Goal: Task Accomplishment & Management: Use online tool/utility

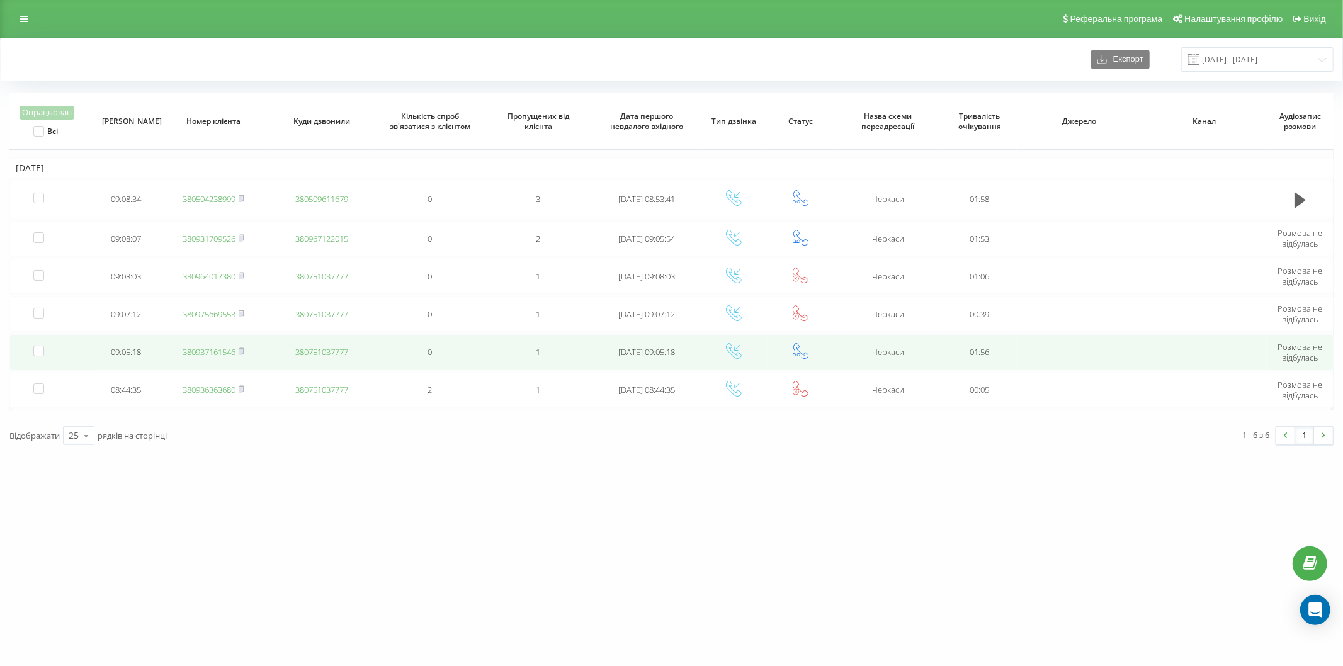
click at [230, 349] on link "380937161546" at bounding box center [209, 351] width 53 height 11
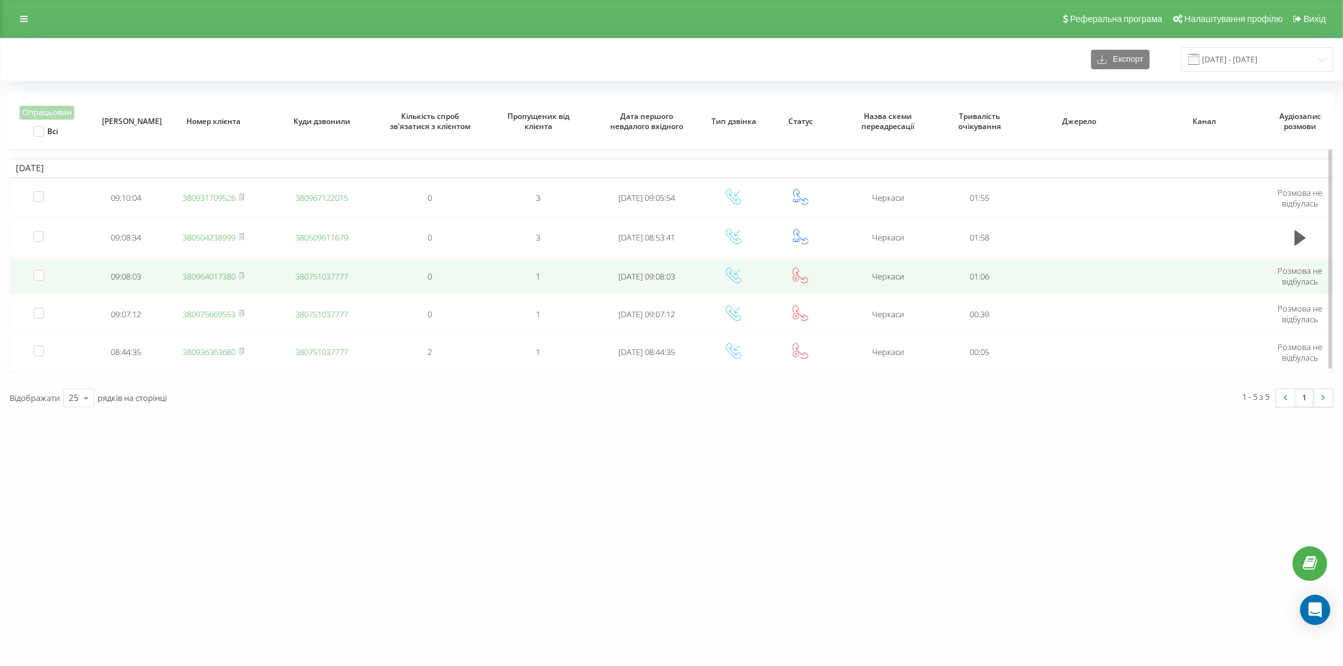
click at [218, 271] on link "380964017380" at bounding box center [209, 276] width 53 height 11
click at [218, 273] on link "380504238999" at bounding box center [209, 274] width 53 height 11
click at [205, 278] on link "380504238999" at bounding box center [209, 274] width 53 height 11
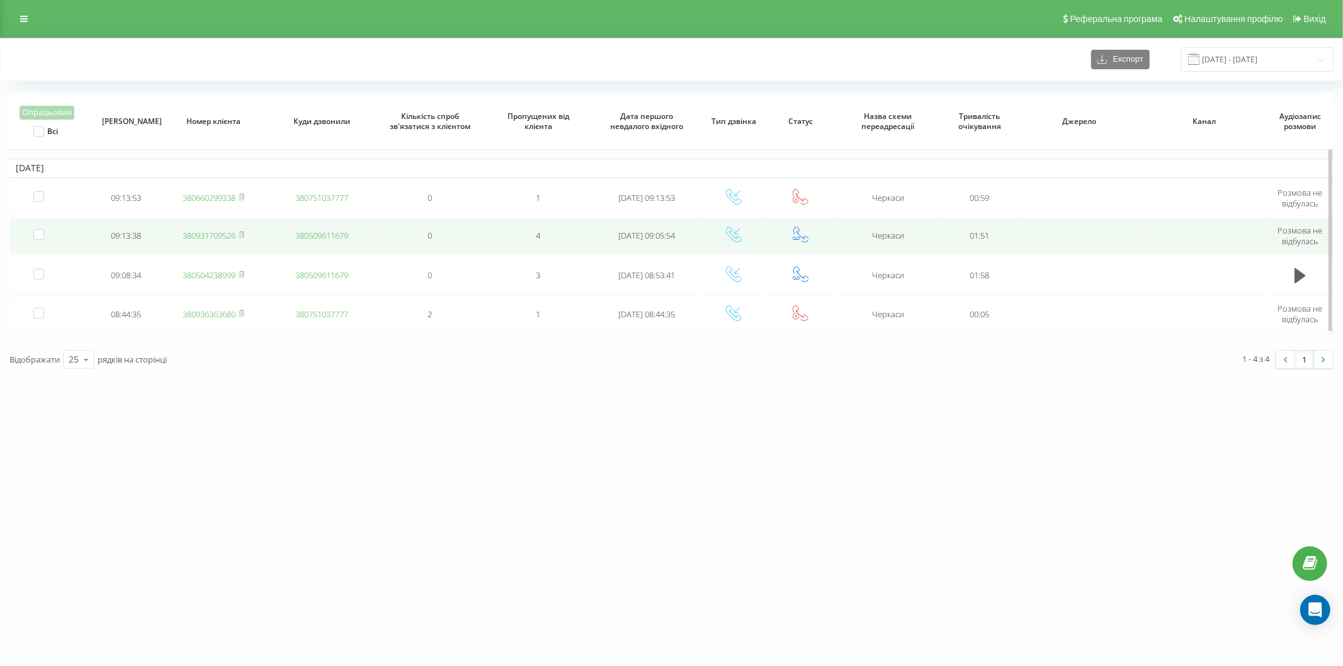
click at [227, 236] on link "380931709526" at bounding box center [209, 235] width 53 height 11
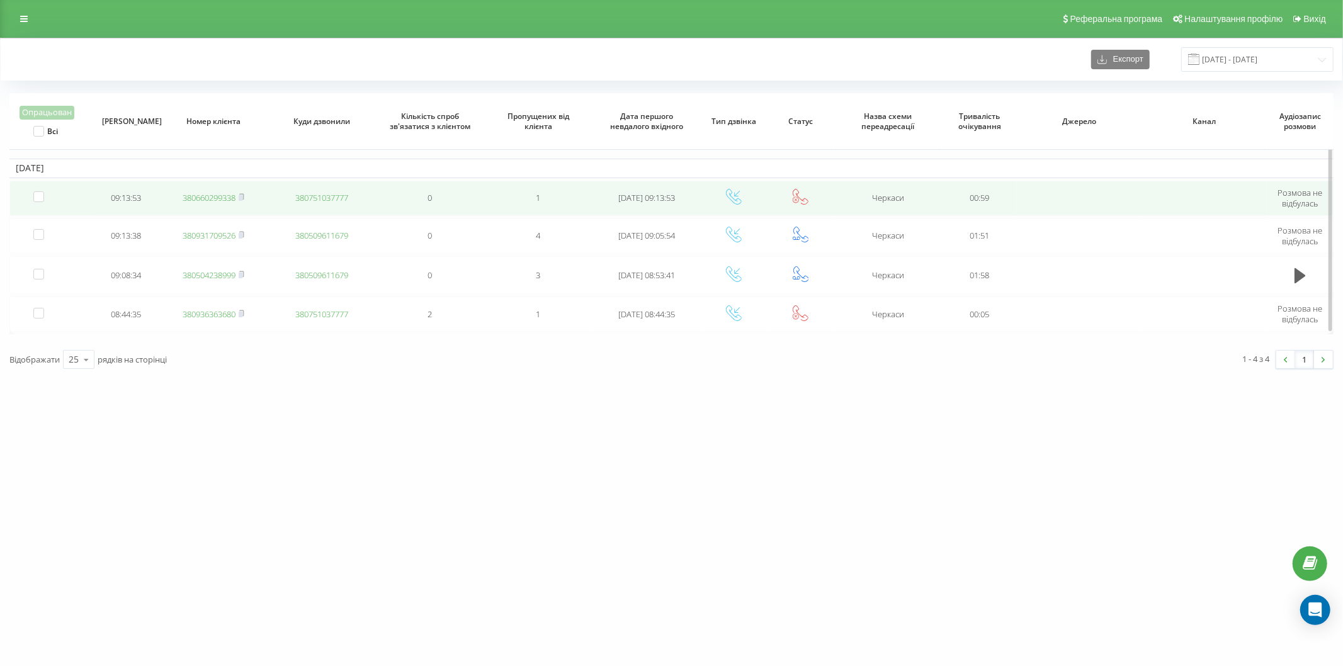
click at [208, 196] on link "380660299338" at bounding box center [209, 197] width 53 height 11
click at [205, 200] on link "380443346485" at bounding box center [209, 198] width 53 height 11
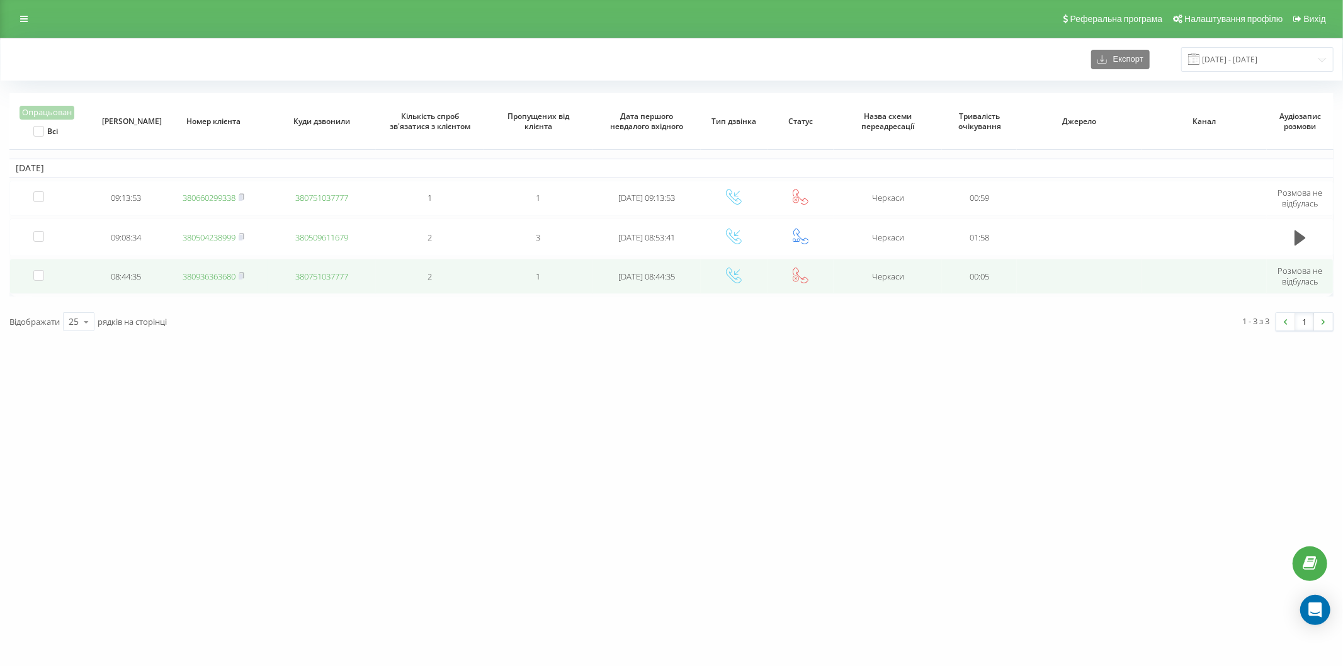
click at [237, 278] on span "380936363680" at bounding box center [214, 276] width 62 height 11
click at [240, 275] on icon at bounding box center [242, 276] width 6 height 8
click at [41, 270] on label at bounding box center [38, 270] width 11 height 0
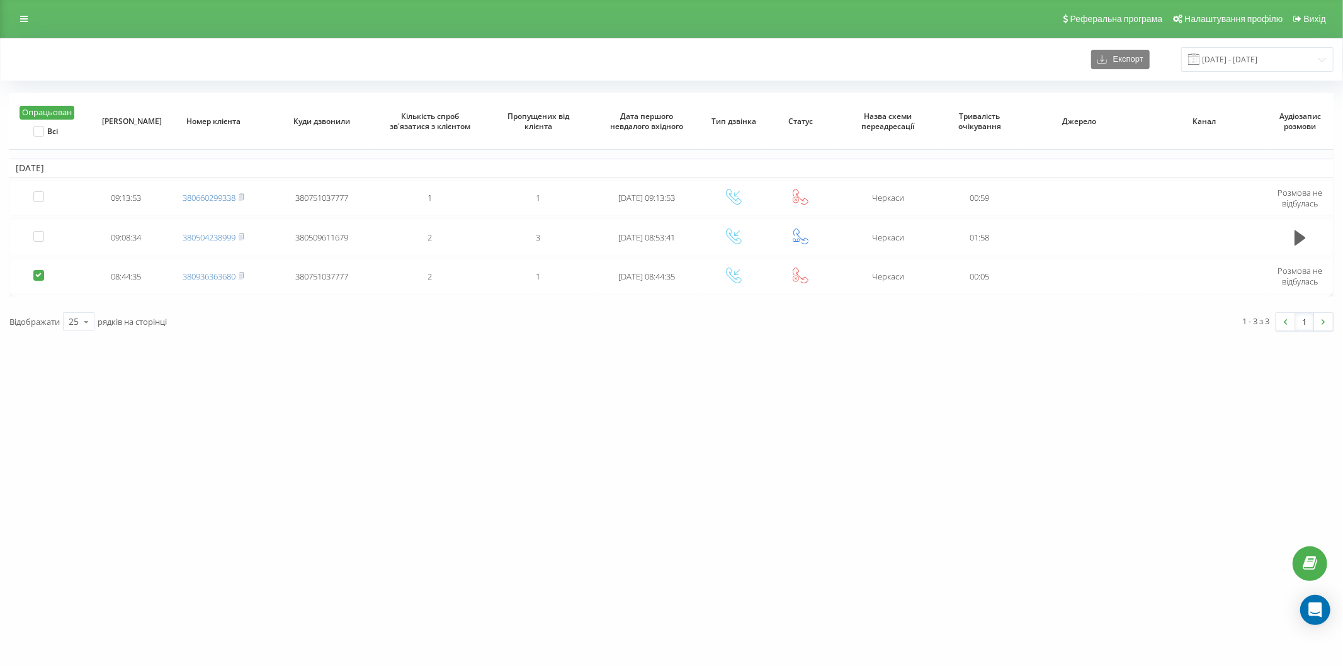
click at [47, 112] on button "Опрацьован" at bounding box center [47, 113] width 55 height 14
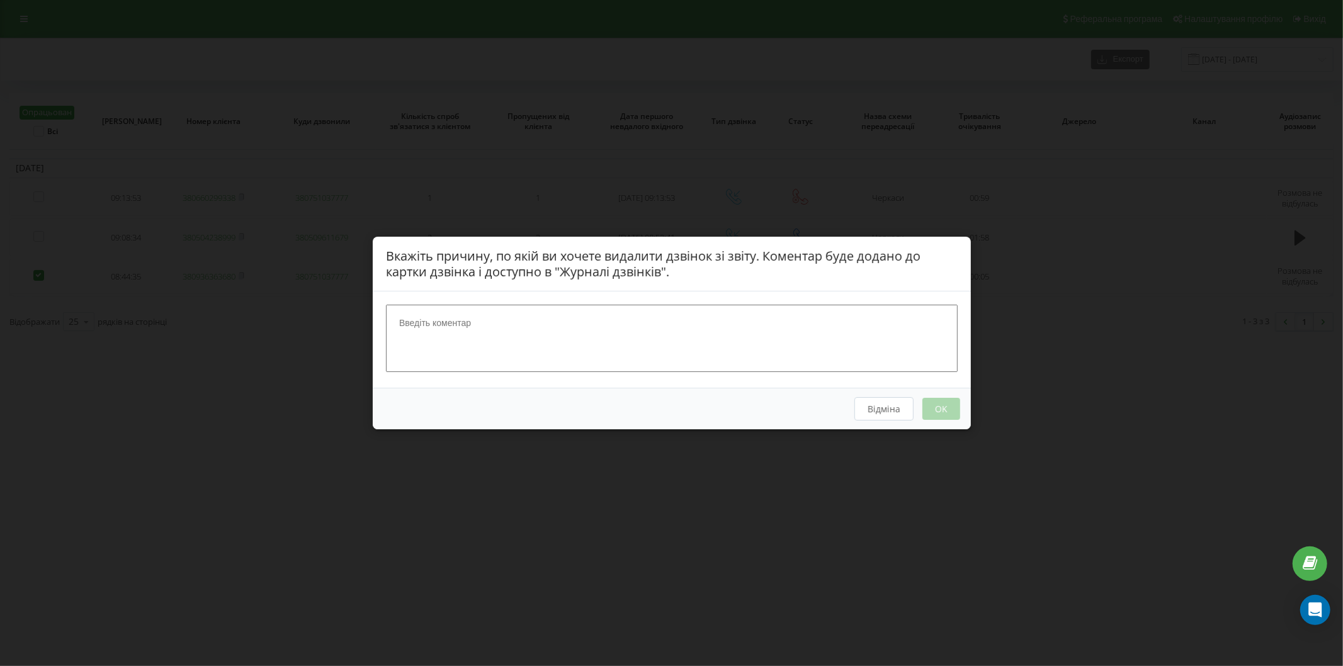
click at [492, 319] on textarea at bounding box center [672, 338] width 572 height 67
type textarea "вайбер"
click at [927, 409] on button "OK" at bounding box center [941, 409] width 38 height 22
click at [869, 417] on button "Відміна" at bounding box center [883, 408] width 59 height 23
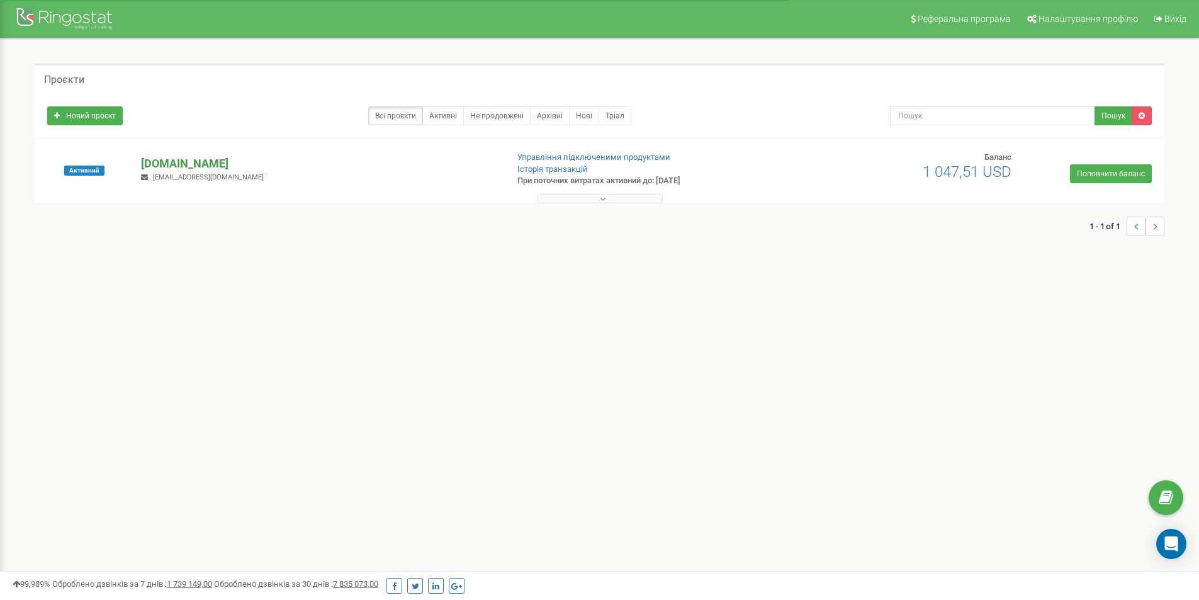
click at [186, 171] on div "vashlikar.ck.ua vash.likar.poruch@gmail.com" at bounding box center [319, 170] width 375 height 28
click at [185, 164] on p "[DOMAIN_NAME]" at bounding box center [319, 164] width 356 height 16
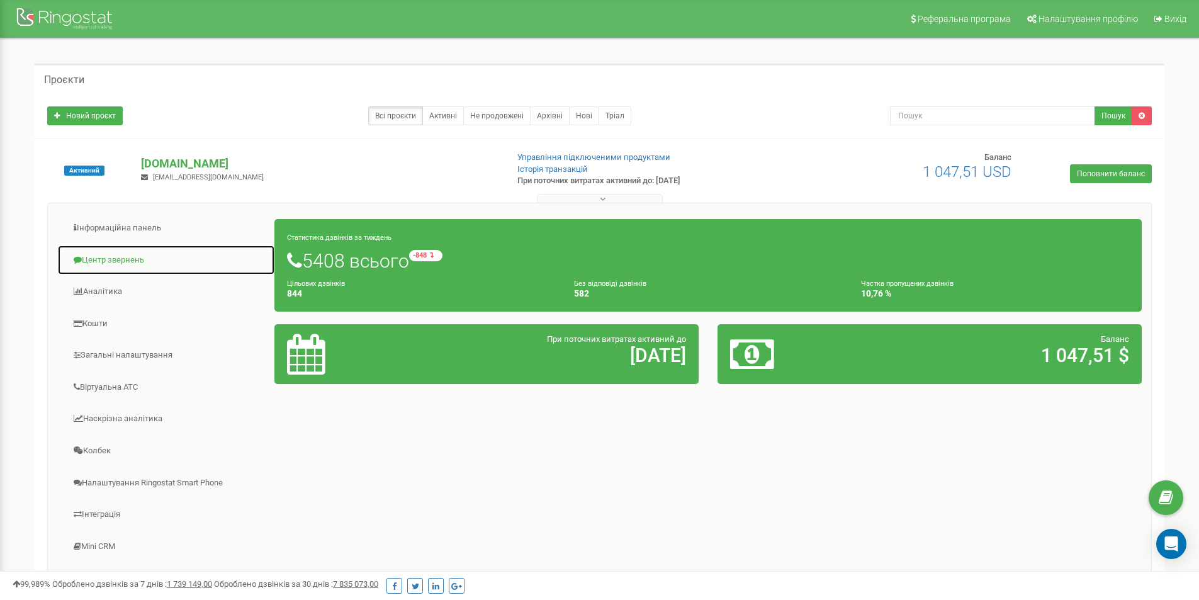
click at [124, 264] on link "Центр звернень" at bounding box center [166, 260] width 218 height 31
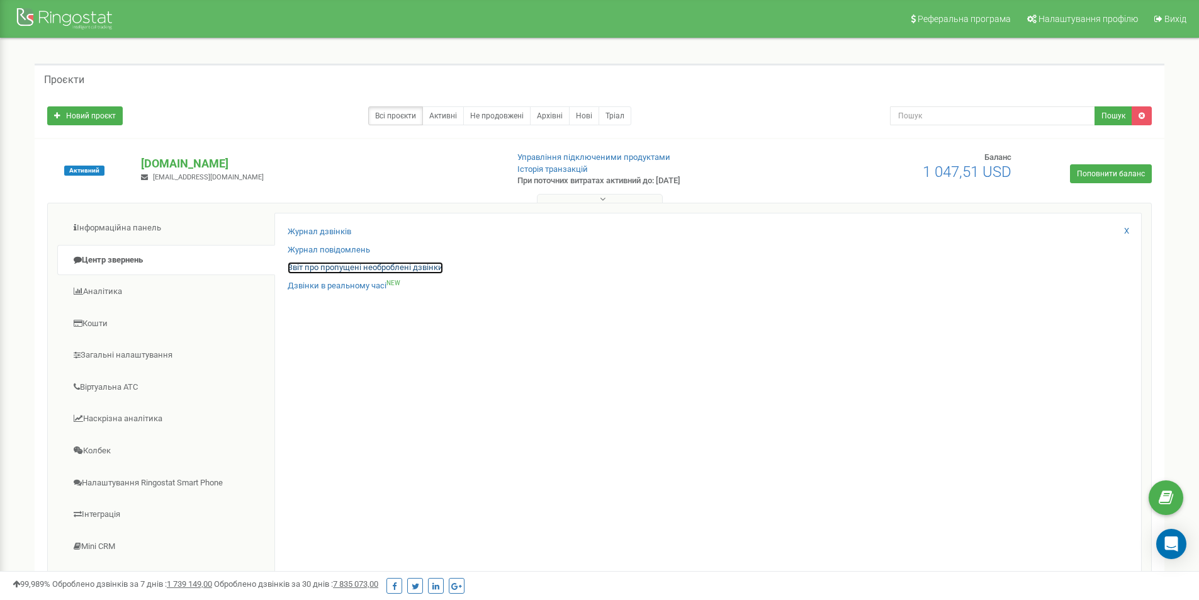
click at [378, 272] on link "Звіт про пропущені необроблені дзвінки" at bounding box center [366, 268] width 156 height 12
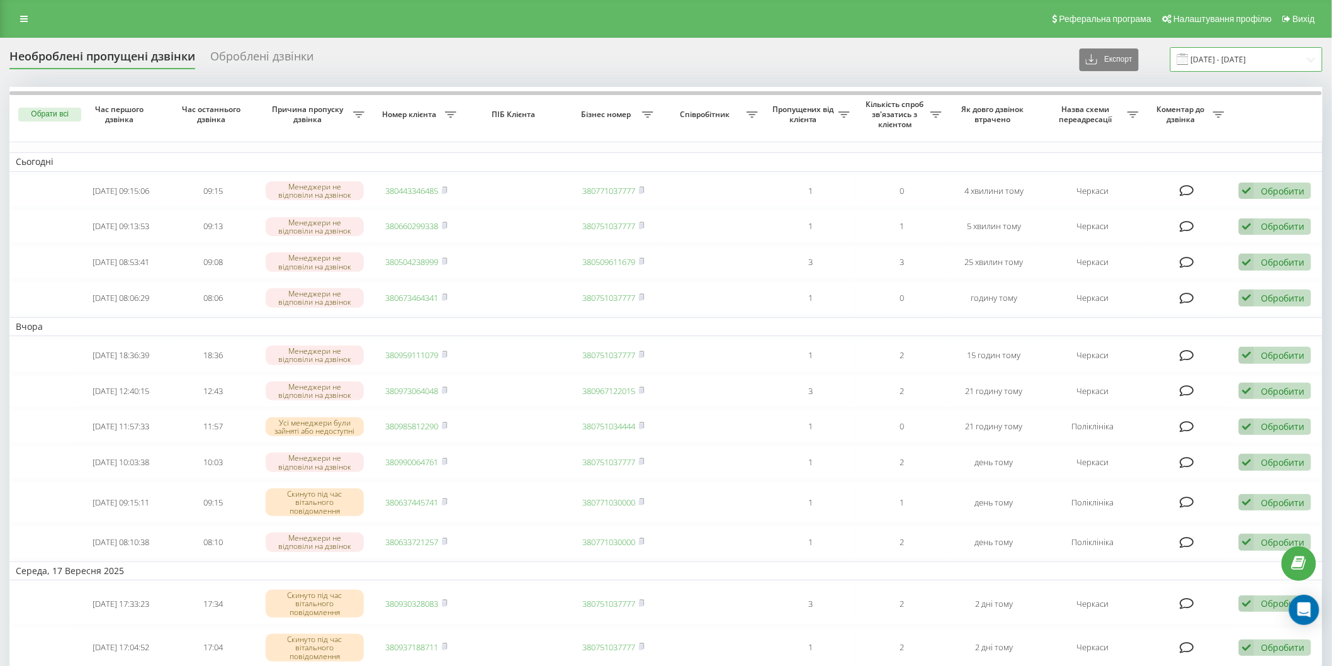
click at [1261, 58] on input "19.08.2025 - 19.09.2025" at bounding box center [1246, 59] width 152 height 25
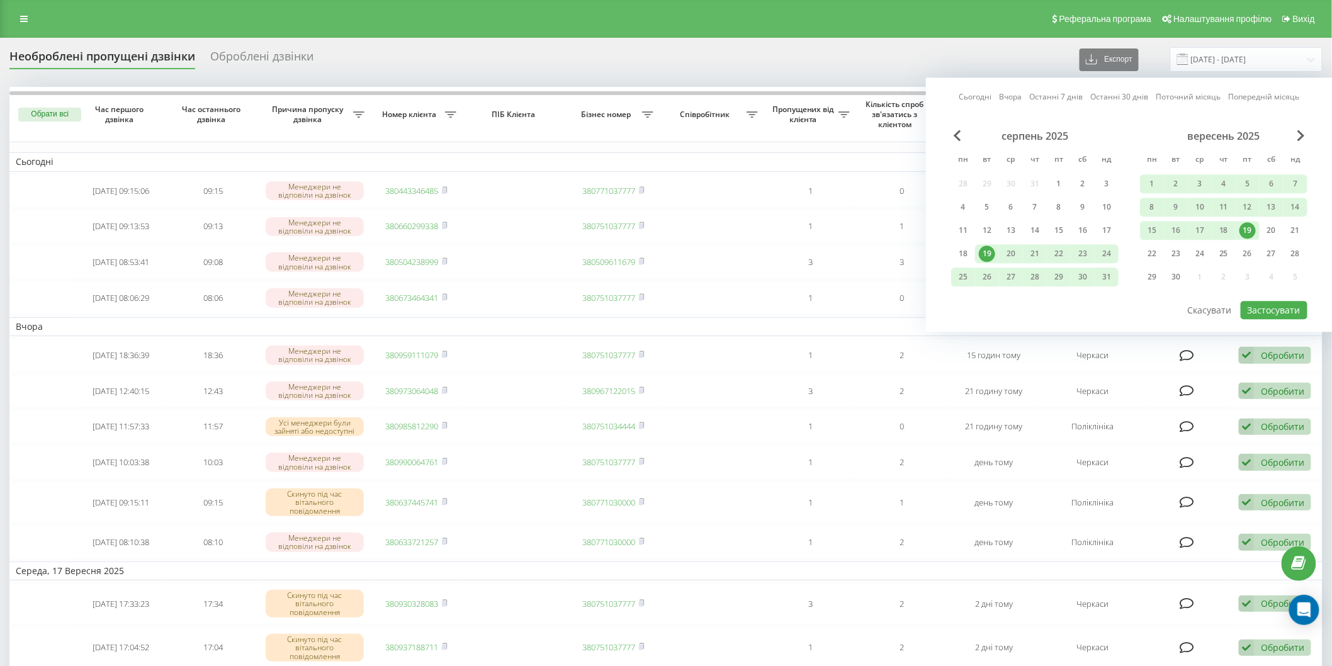
click at [979, 98] on link "Сьогодні" at bounding box center [975, 97] width 33 height 12
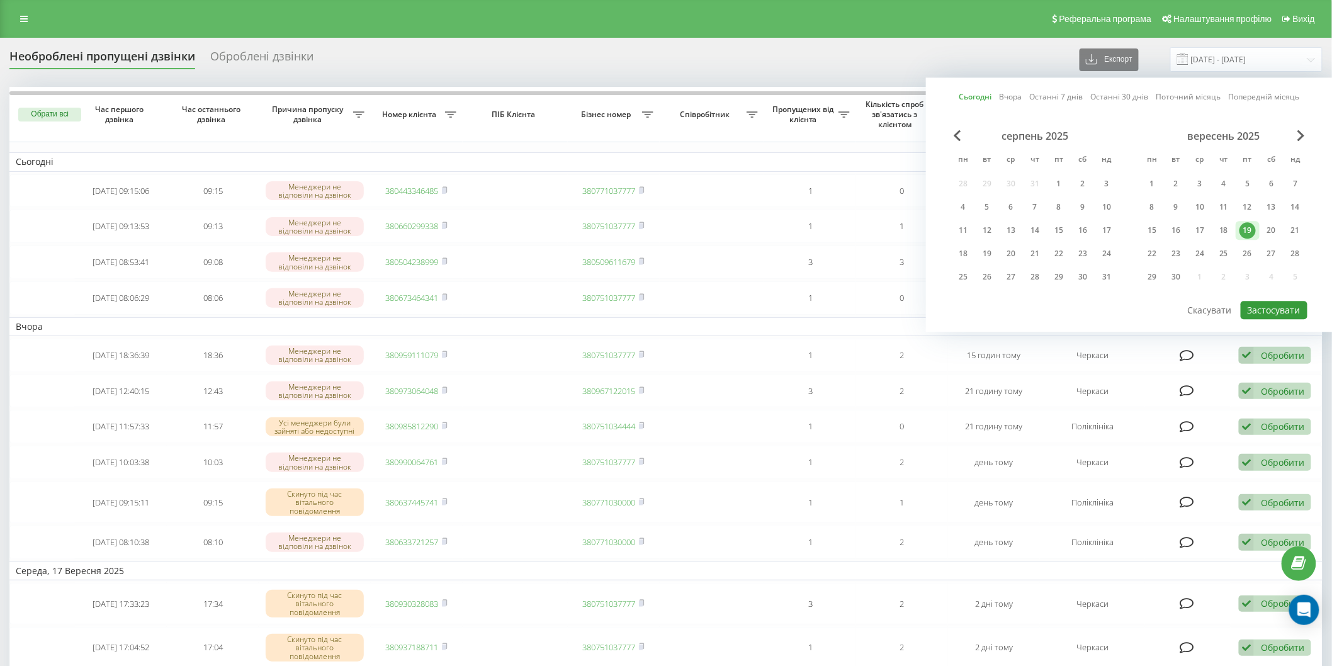
click at [1273, 307] on button "Застосувати" at bounding box center [1274, 310] width 67 height 18
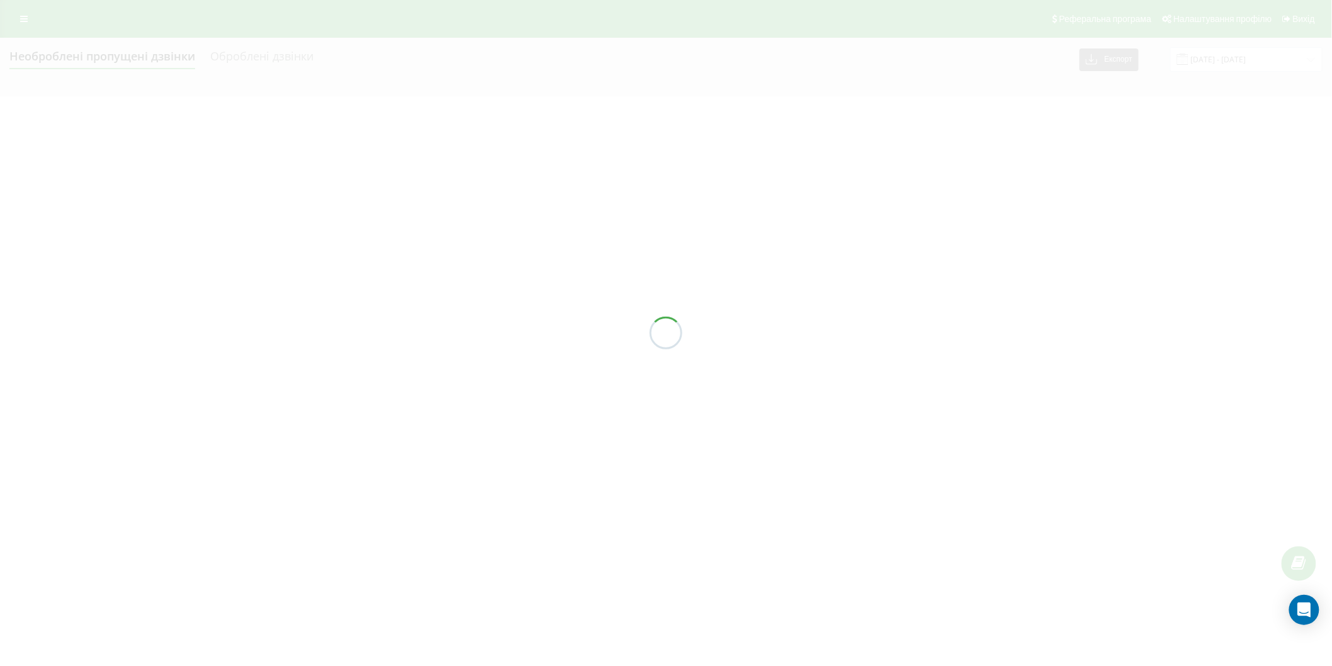
type input "[DATE] - [DATE]"
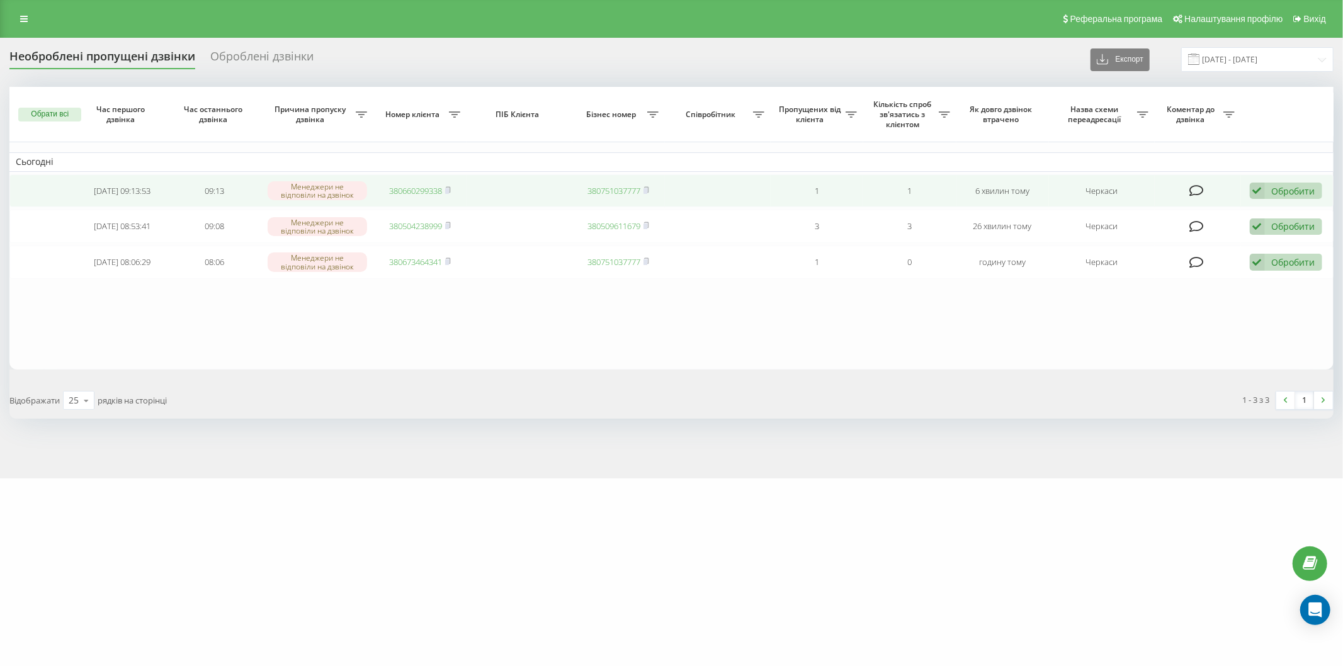
click at [1313, 186] on div "Обробити" at bounding box center [1293, 191] width 43 height 12
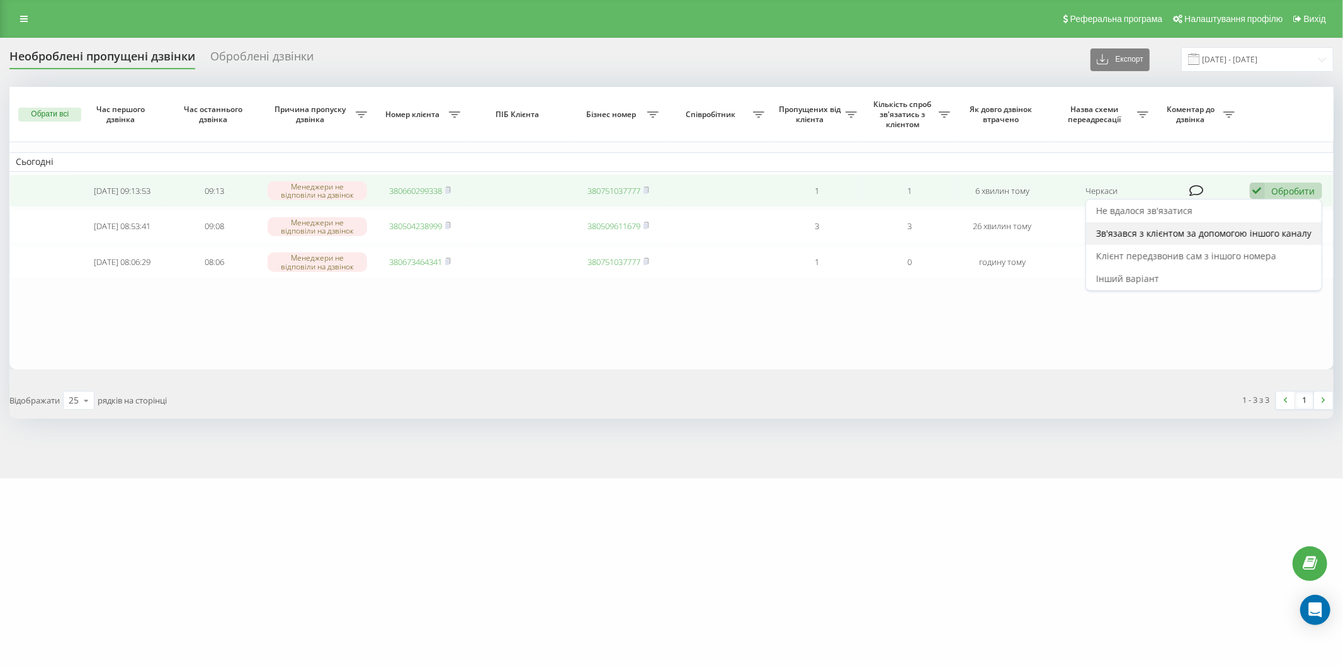
click at [1157, 236] on span "Зв'язався з клієнтом за допомогою іншого каналу" at bounding box center [1203, 233] width 215 height 12
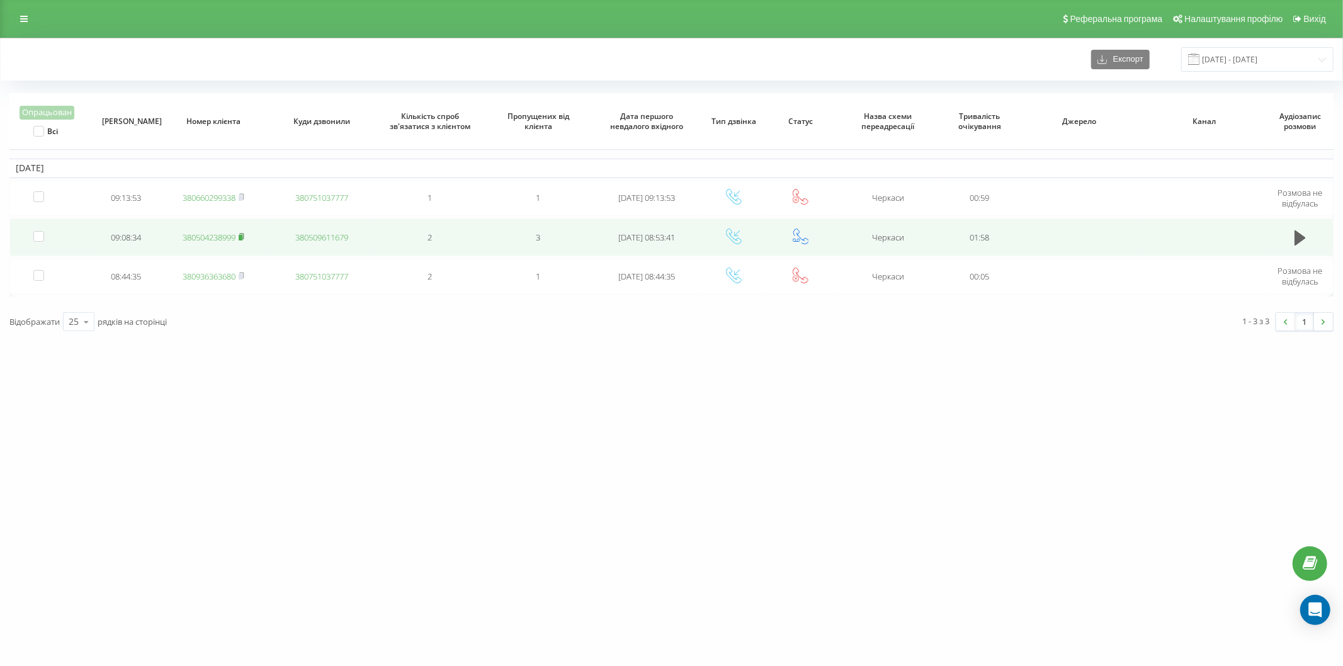
click at [241, 234] on rect at bounding box center [241, 237] width 4 height 6
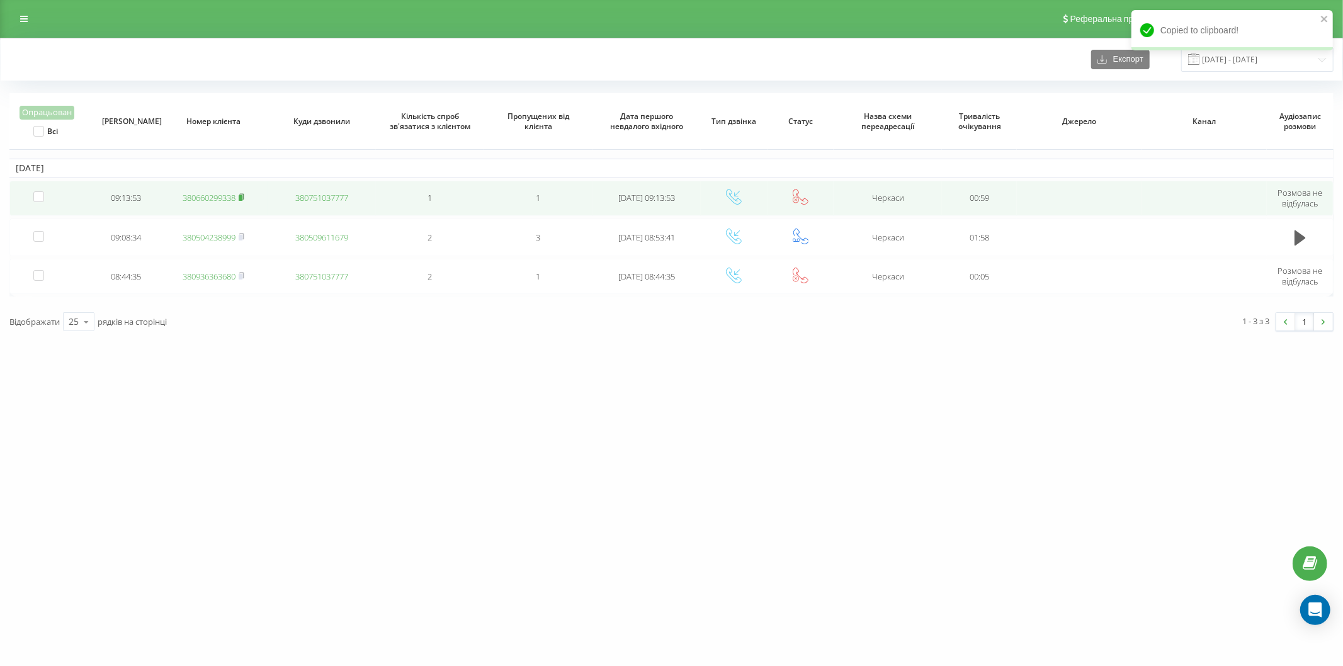
click at [242, 198] on rect at bounding box center [241, 198] width 4 height 6
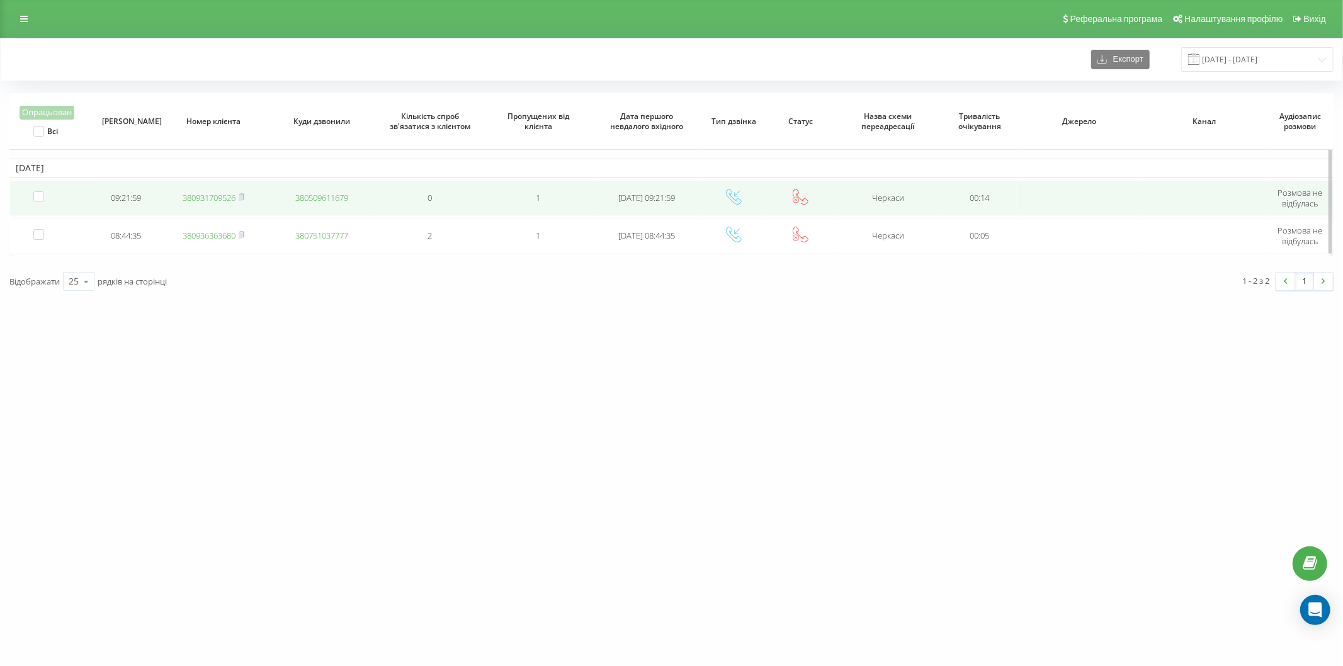
click at [198, 198] on link "380931709526" at bounding box center [209, 197] width 53 height 11
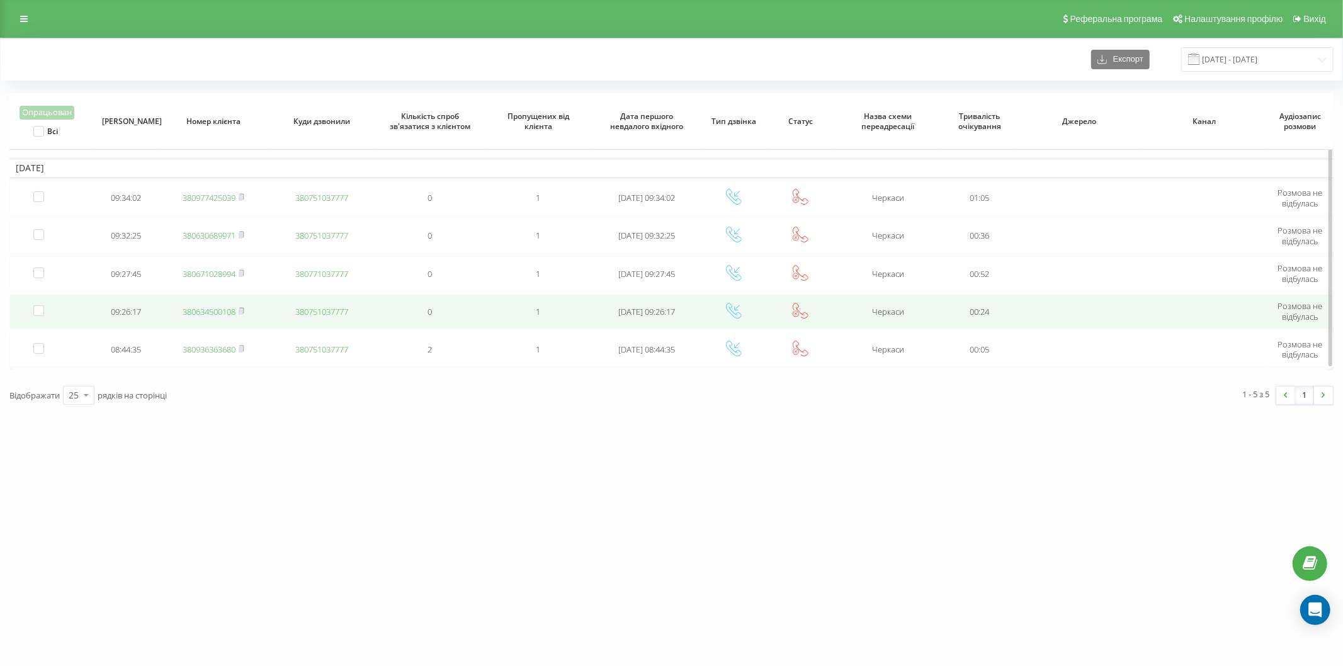
click at [200, 313] on link "380634500108" at bounding box center [209, 311] width 53 height 11
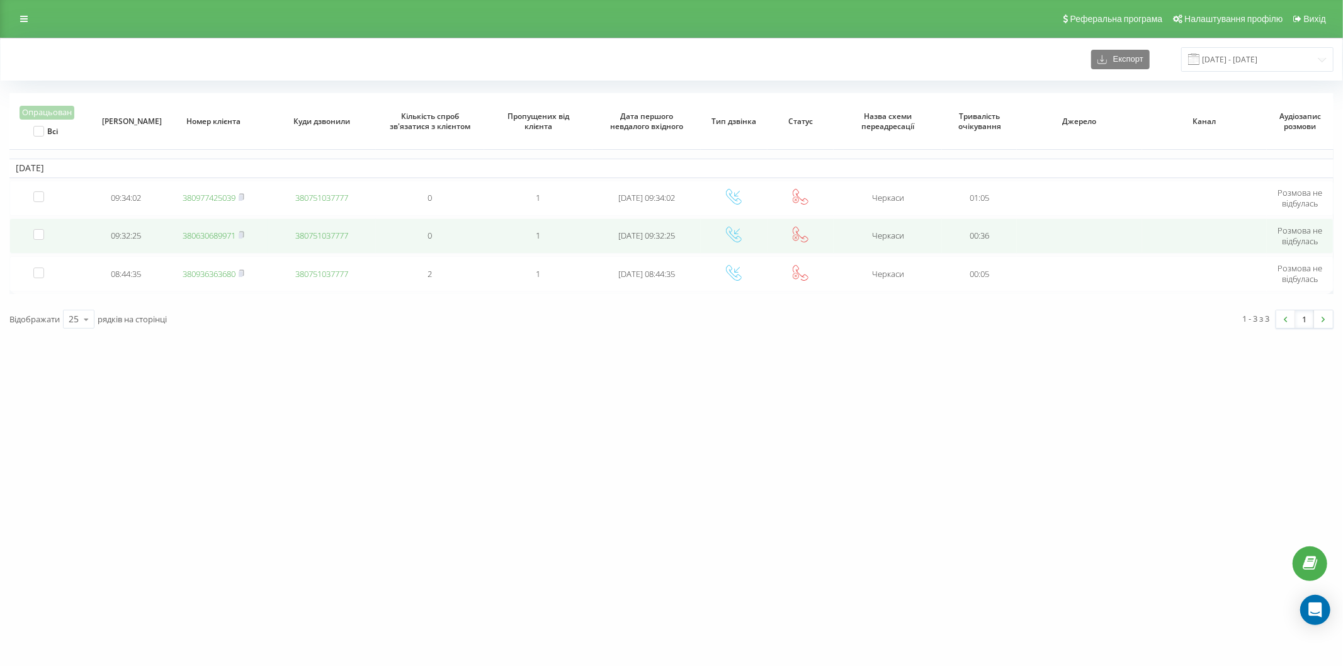
click at [230, 237] on link "380630689971" at bounding box center [209, 235] width 53 height 11
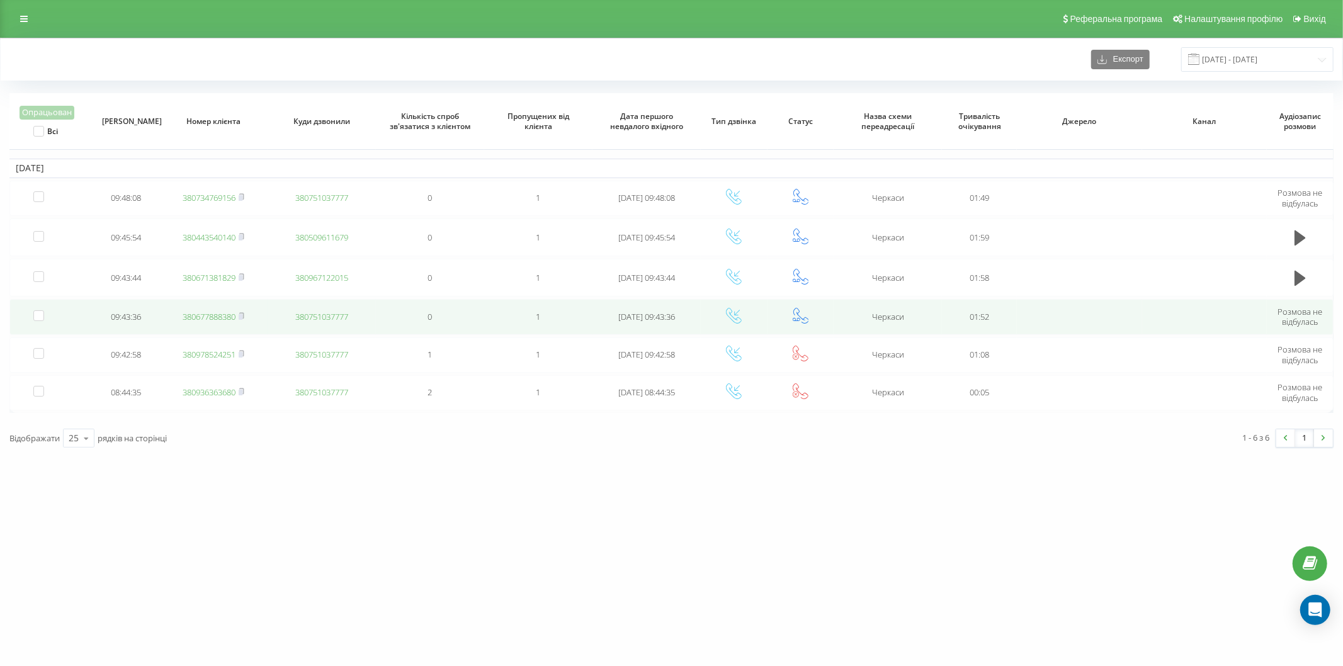
click at [227, 315] on link "380677888380" at bounding box center [209, 316] width 53 height 11
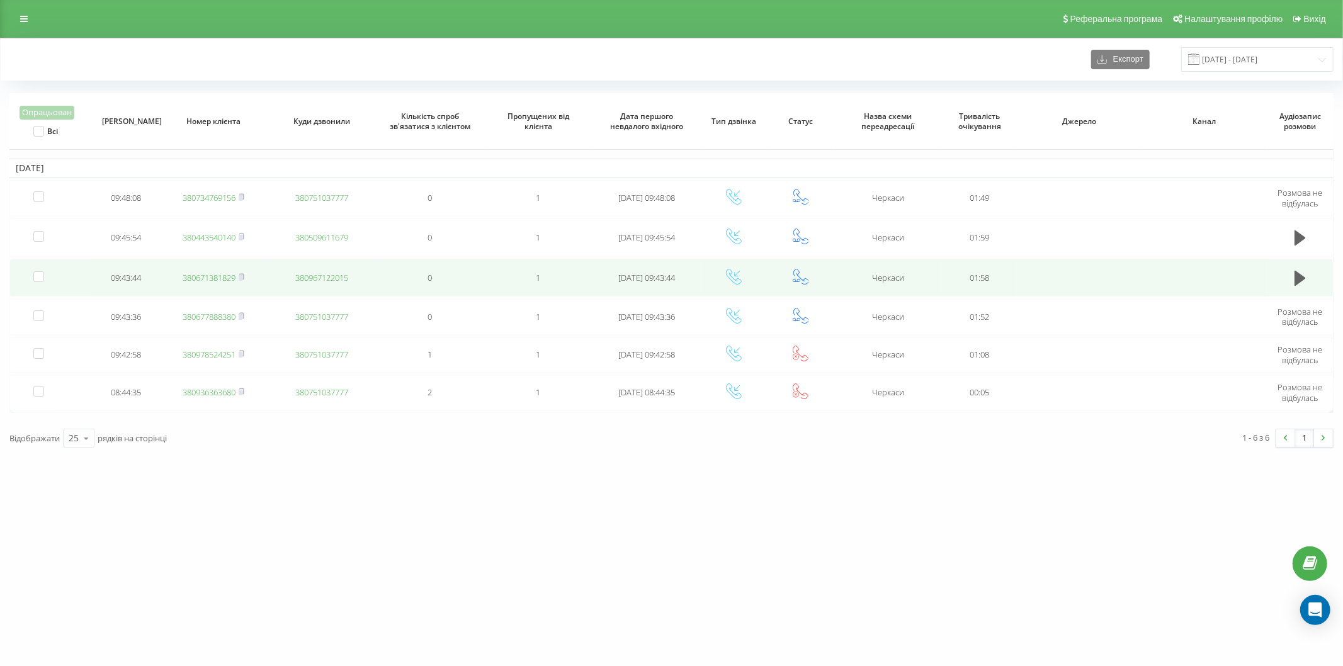
click at [225, 273] on link "380671381829" at bounding box center [209, 277] width 53 height 11
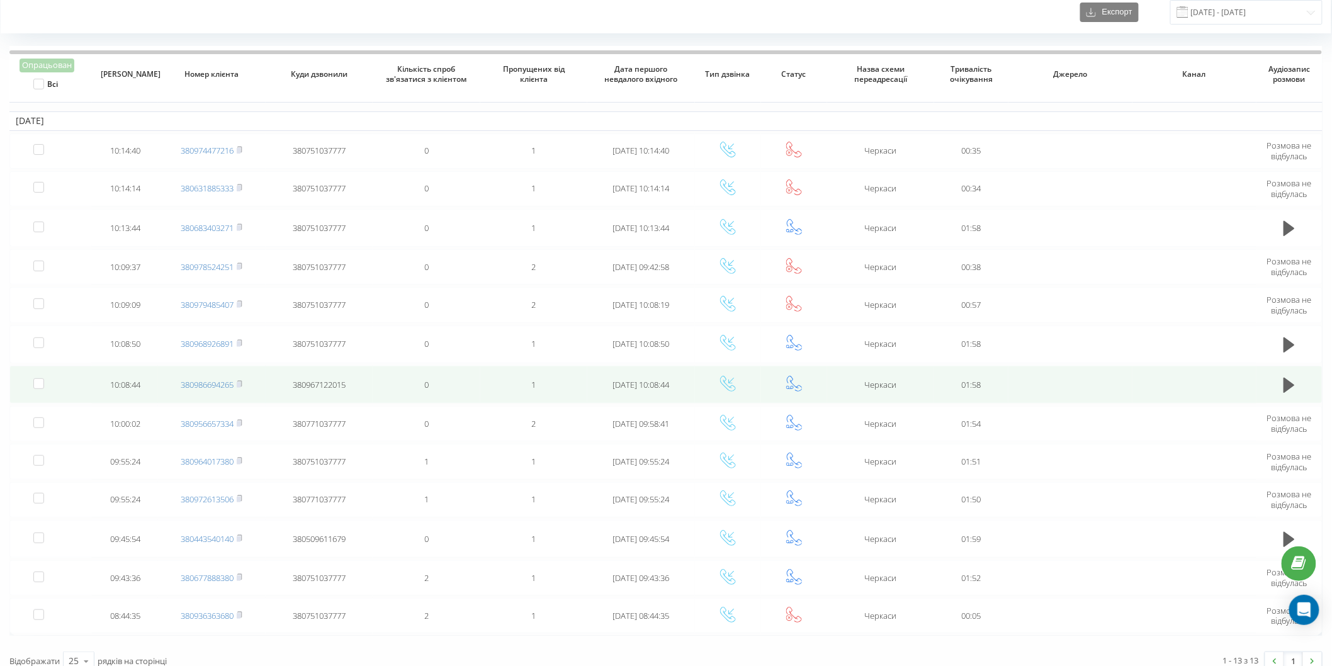
scroll to position [55, 0]
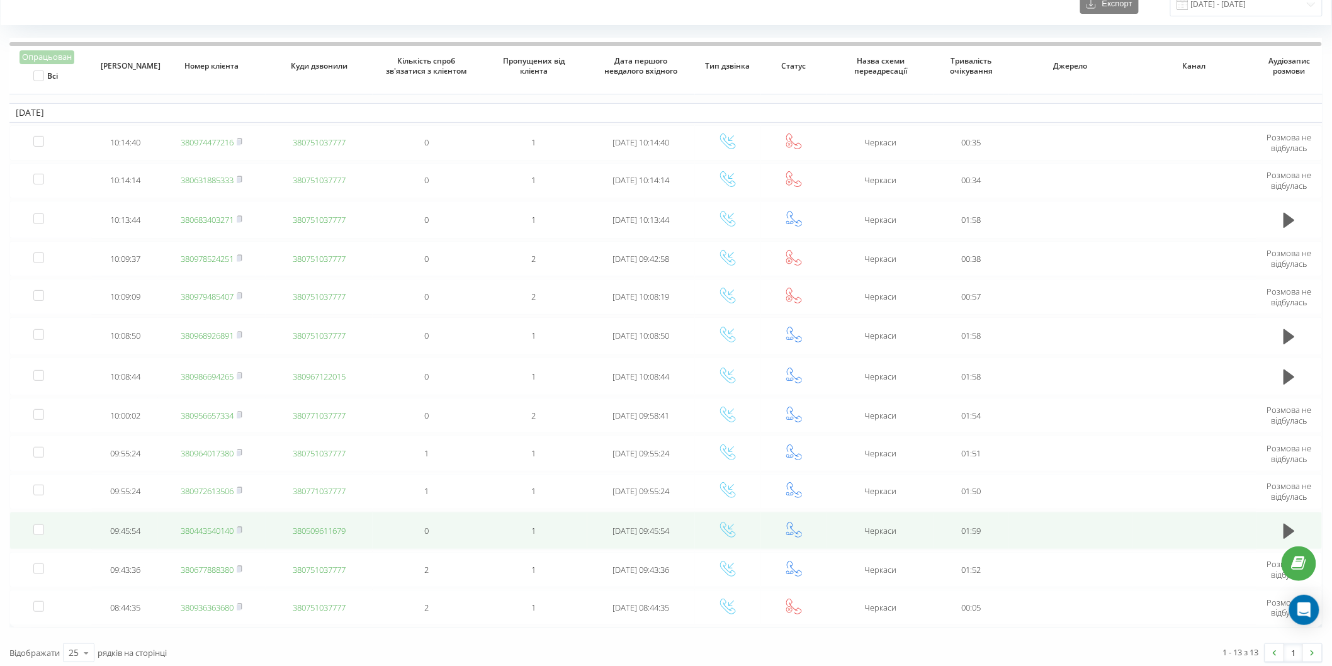
click at [225, 525] on link "380443540140" at bounding box center [207, 530] width 53 height 11
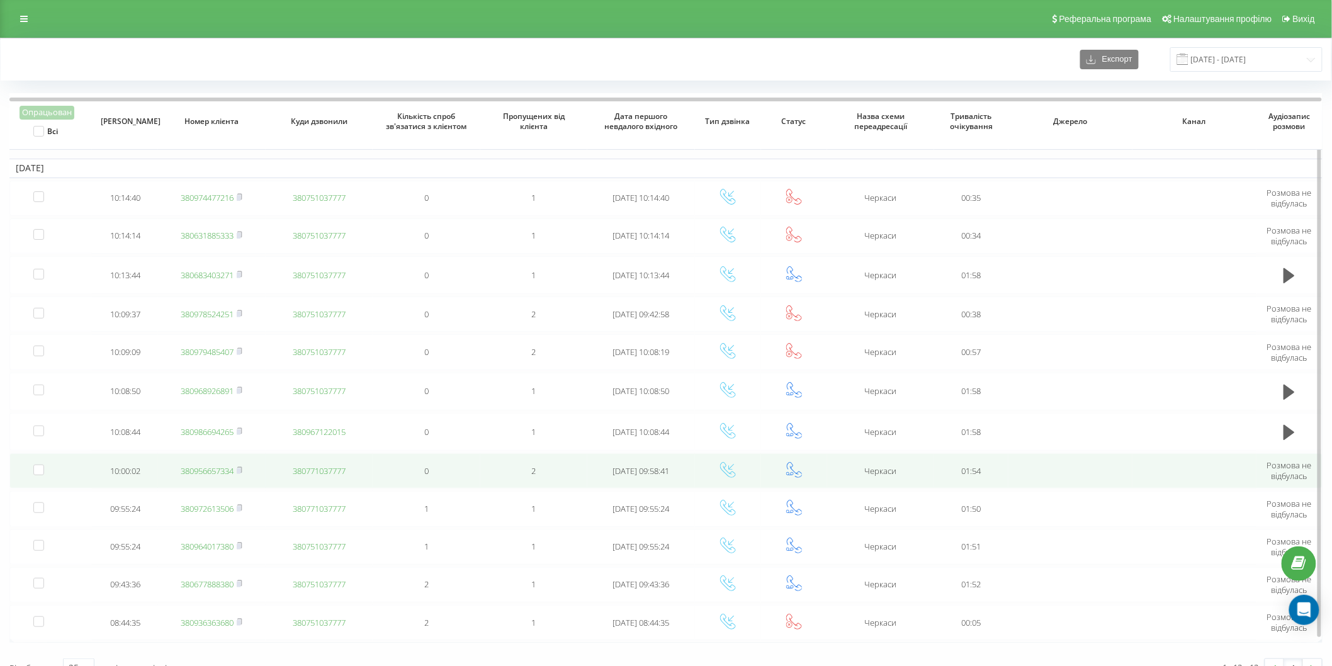
click at [227, 468] on link "380956657334" at bounding box center [207, 470] width 53 height 11
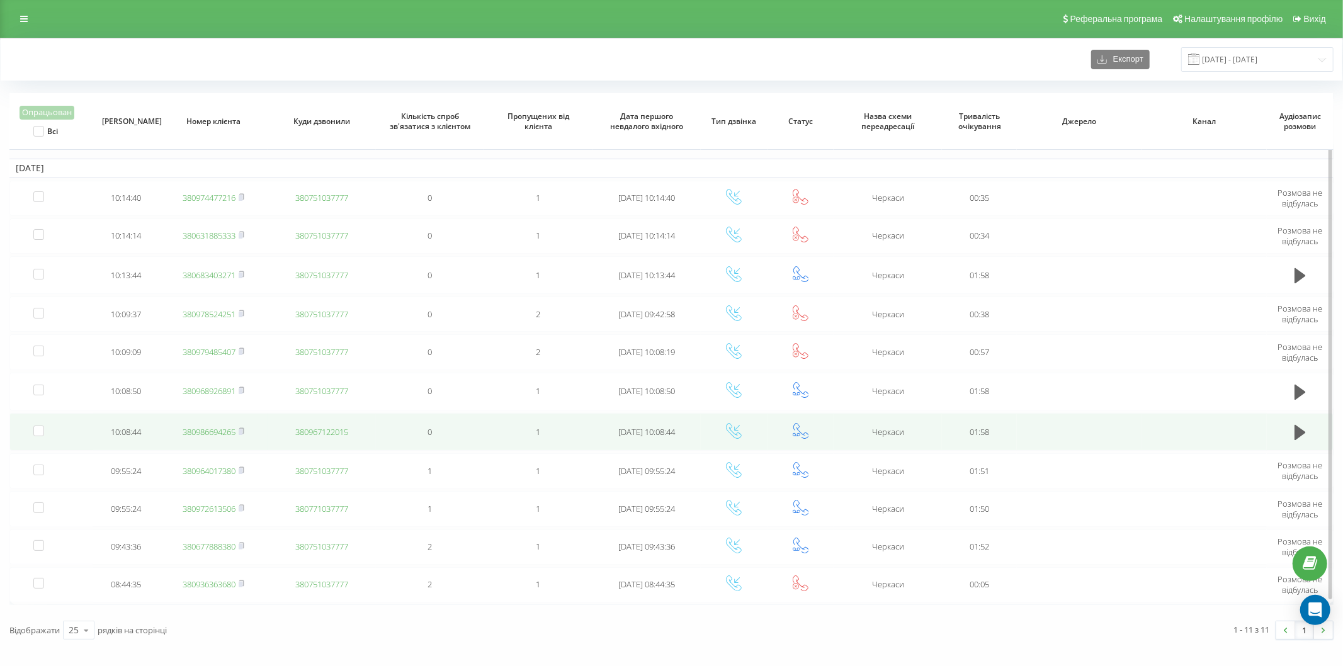
click at [218, 426] on link "380986694265" at bounding box center [209, 431] width 53 height 11
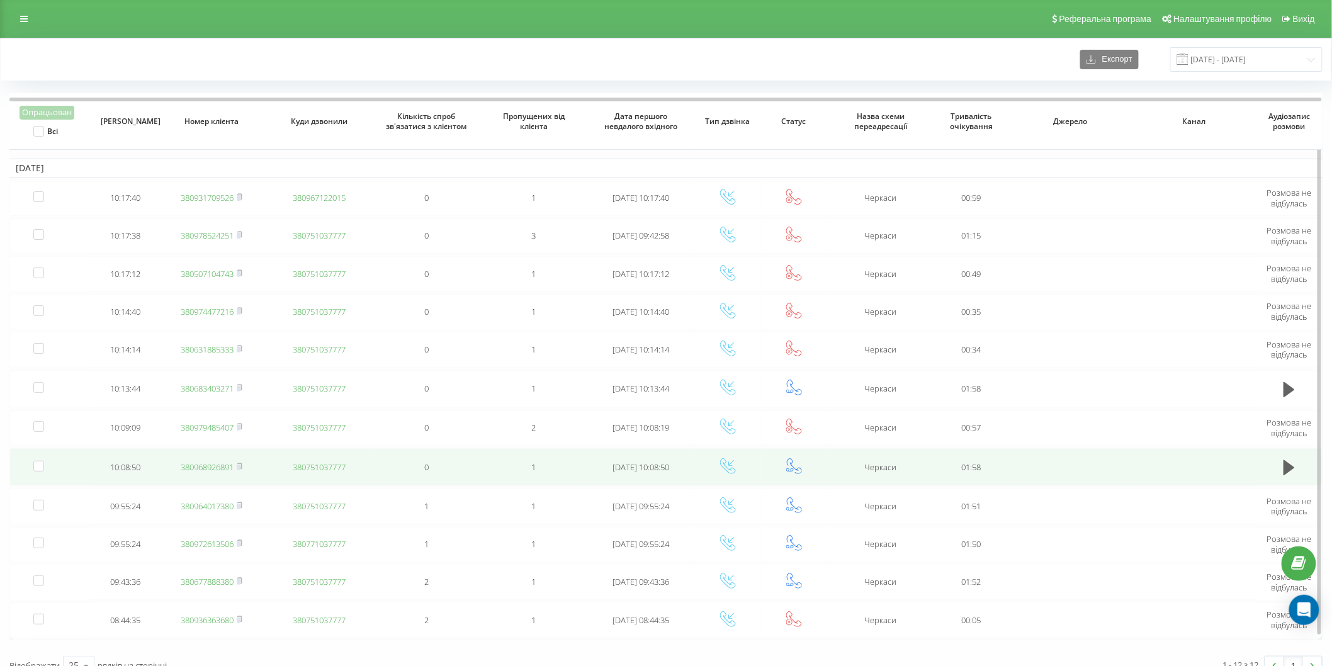
click at [227, 466] on link "380968926891" at bounding box center [207, 466] width 53 height 11
click at [205, 463] on link "380979485407" at bounding box center [207, 468] width 53 height 11
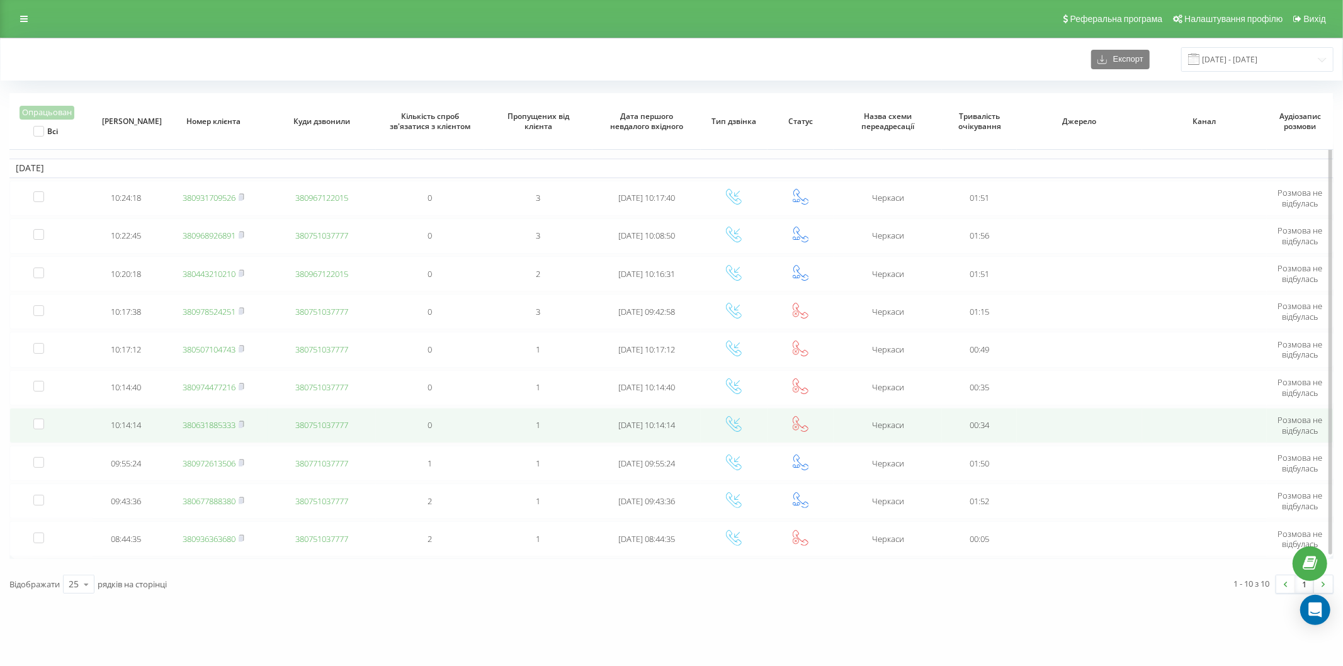
click at [225, 424] on link "380631885333" at bounding box center [209, 424] width 53 height 11
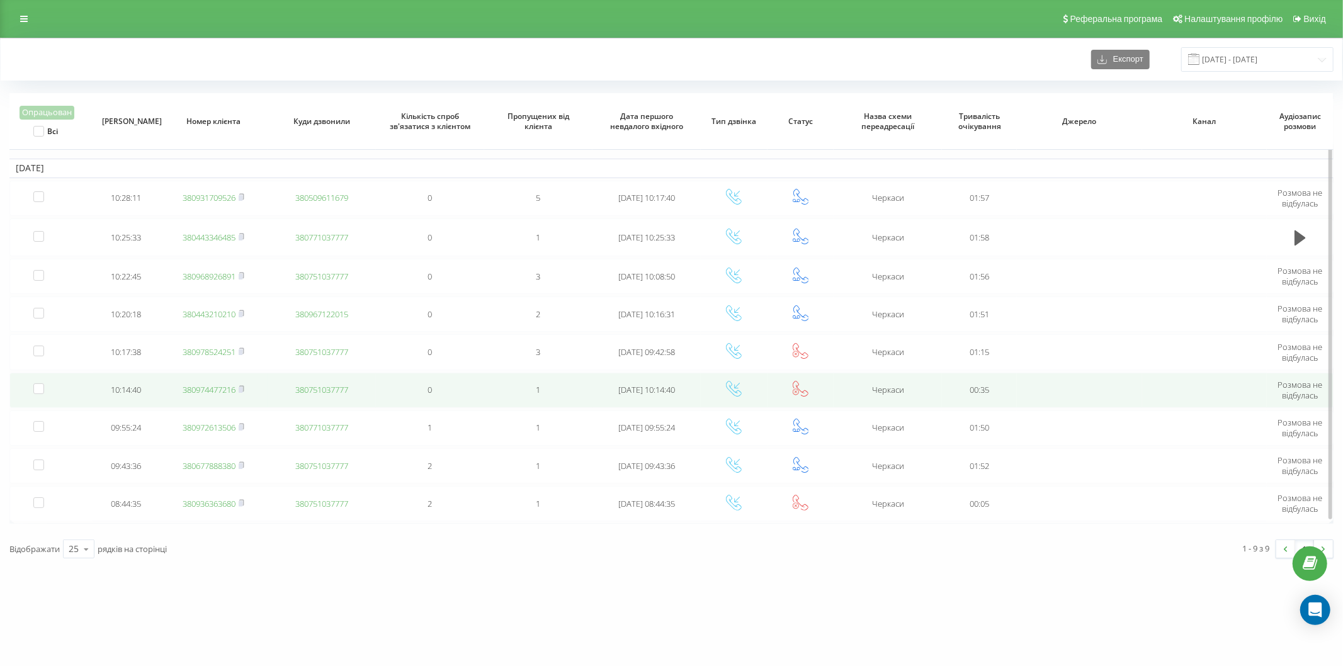
click at [215, 387] on link "380974477216" at bounding box center [209, 389] width 53 height 11
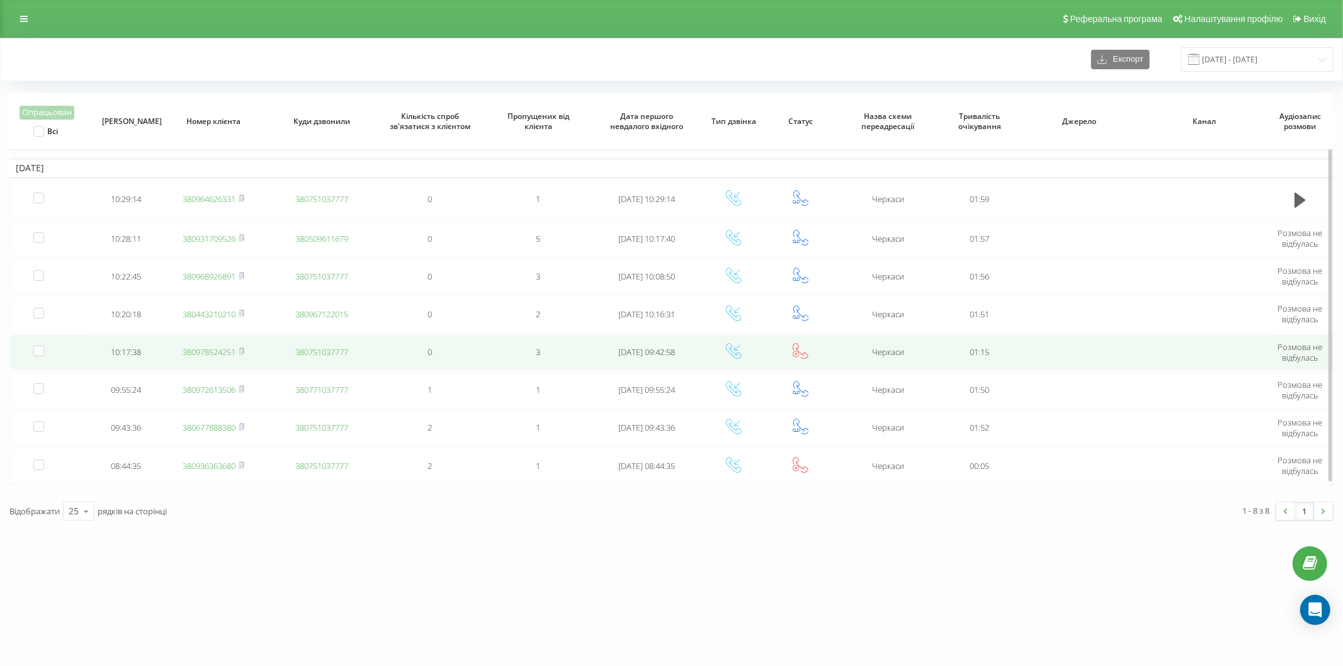
click at [222, 351] on link "380978524251" at bounding box center [209, 351] width 53 height 11
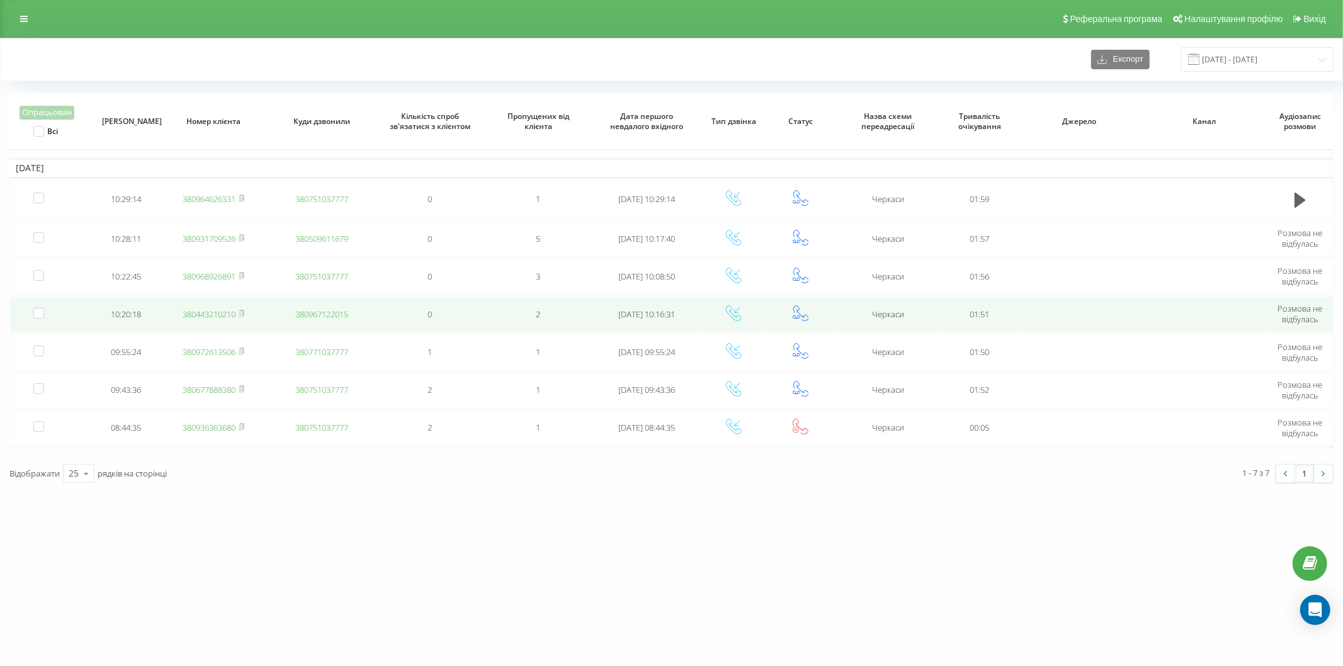
click at [218, 314] on link "380443210210" at bounding box center [209, 313] width 53 height 11
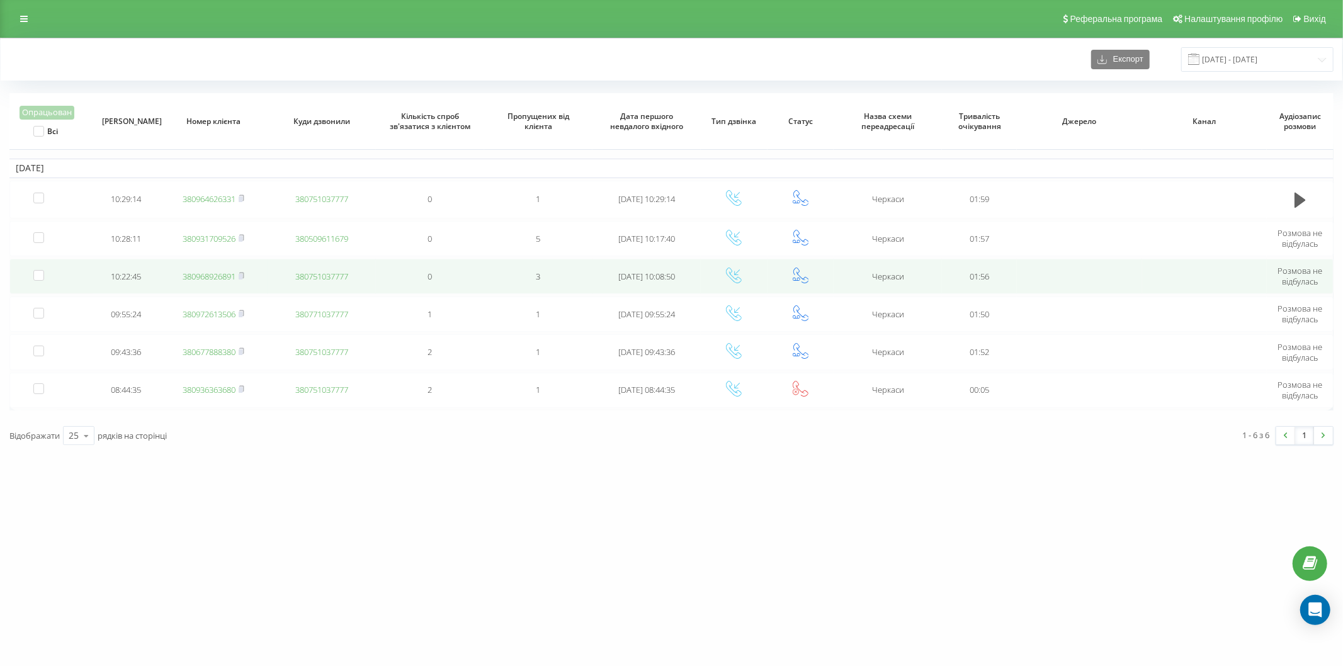
click at [217, 275] on link "380968926891" at bounding box center [209, 276] width 53 height 11
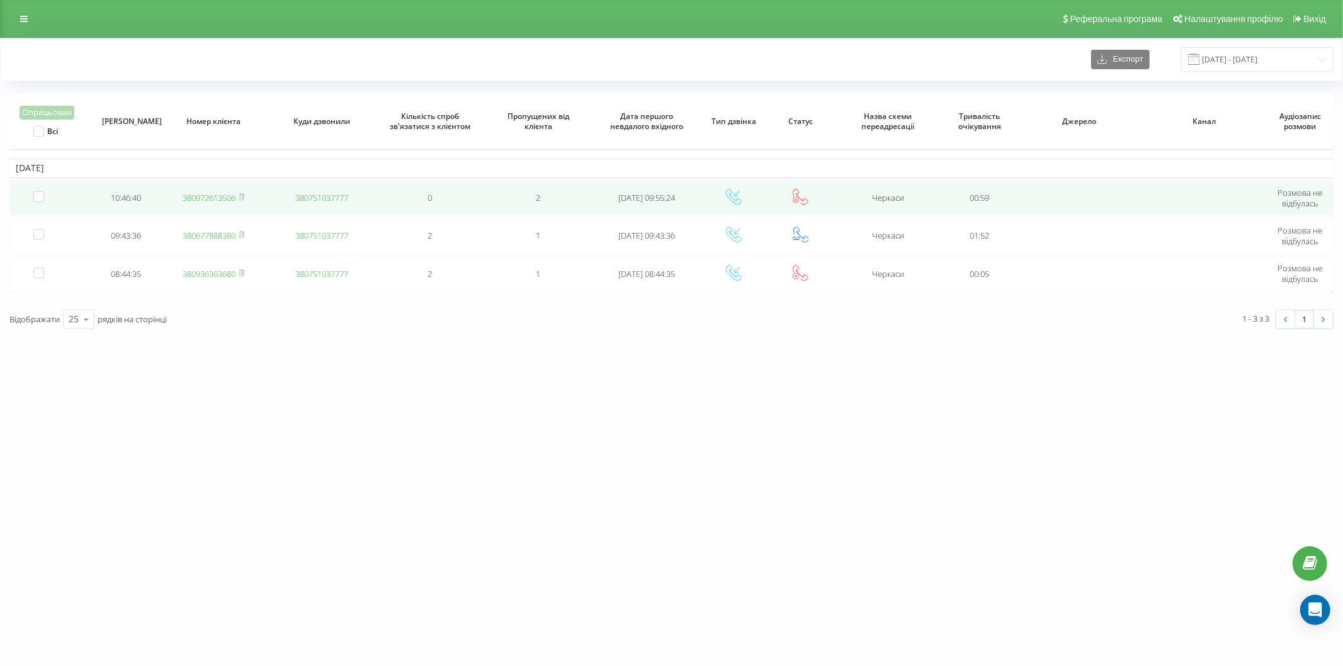
click at [207, 198] on link "380972613506" at bounding box center [209, 197] width 53 height 11
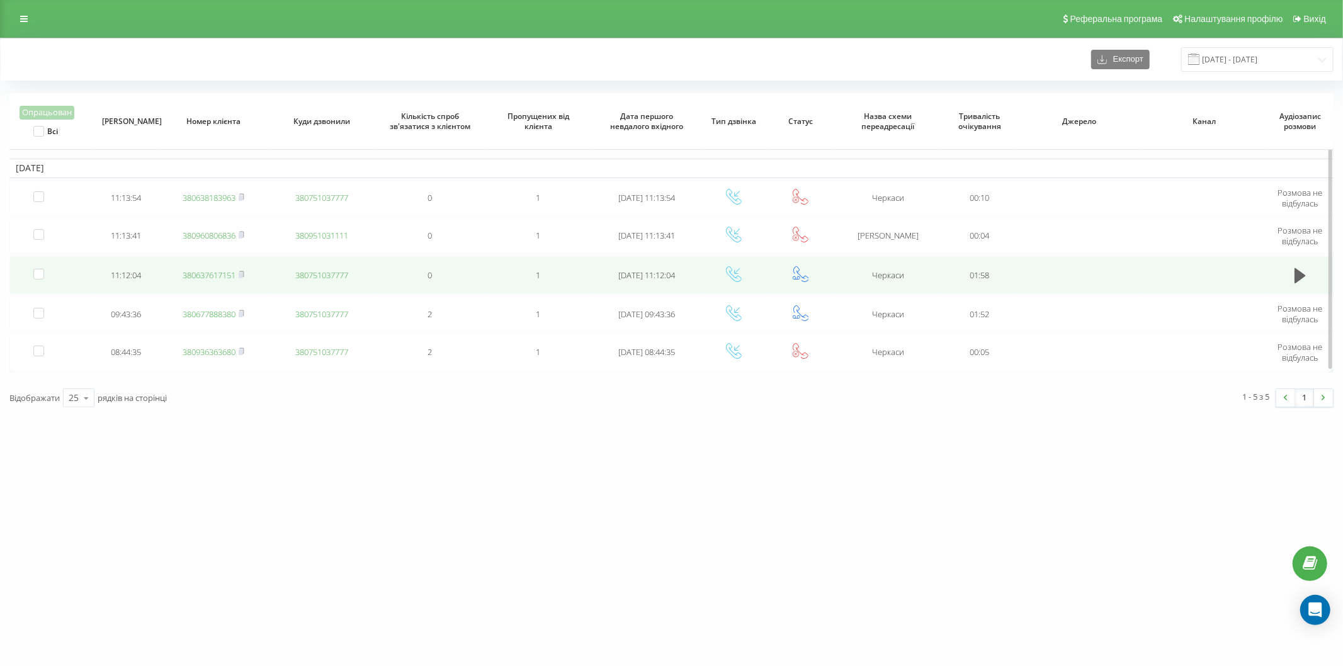
click at [221, 274] on link "380637617151" at bounding box center [209, 274] width 53 height 11
click at [208, 275] on link "380638183963" at bounding box center [209, 273] width 53 height 11
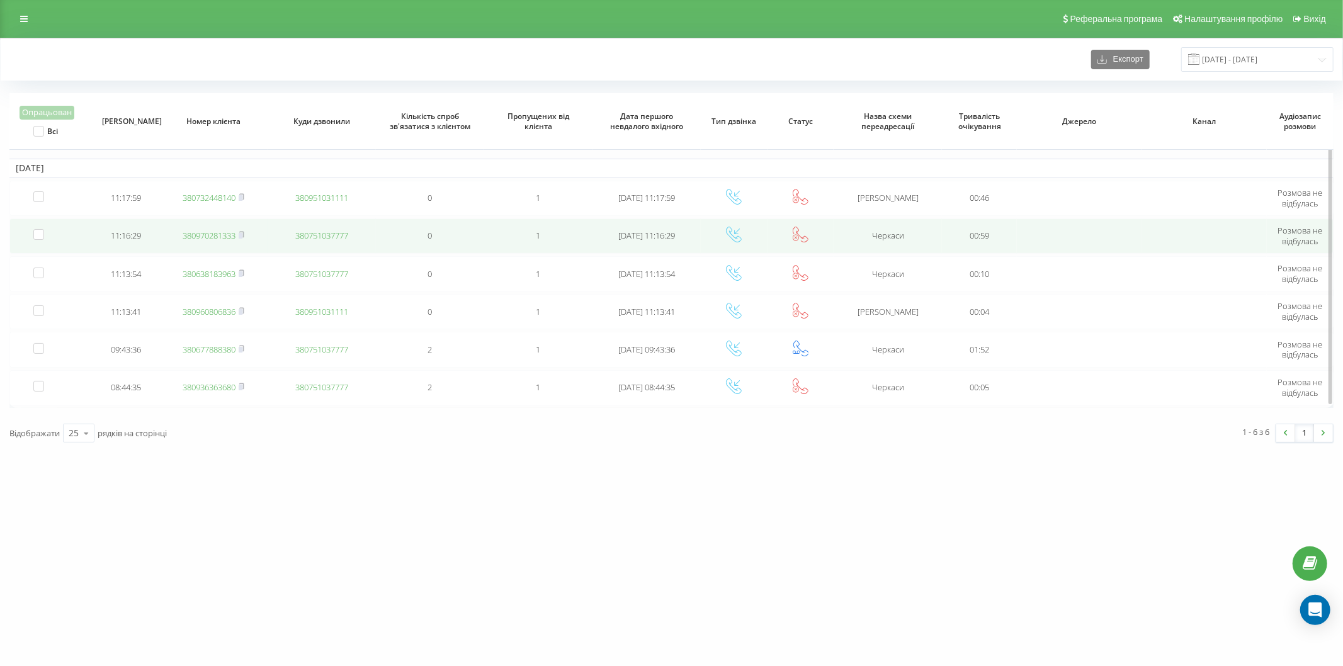
click at [202, 232] on link "380970281333" at bounding box center [209, 235] width 53 height 11
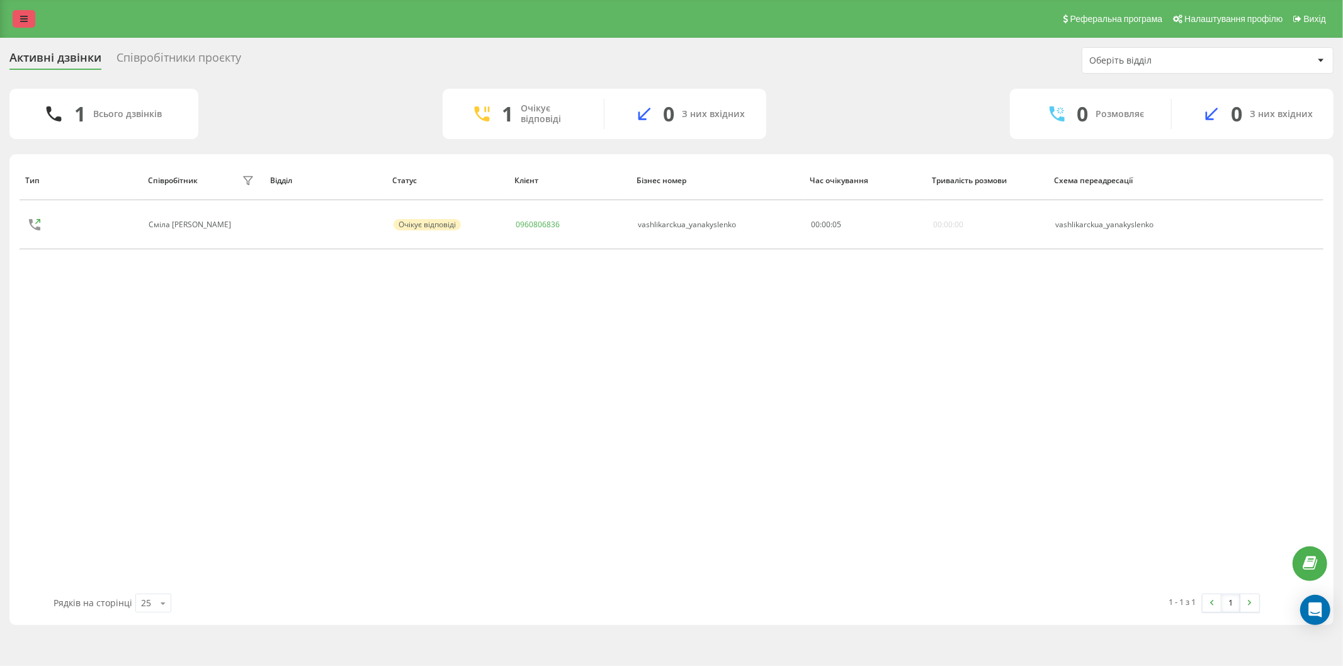
click at [34, 21] on link at bounding box center [24, 19] width 23 height 18
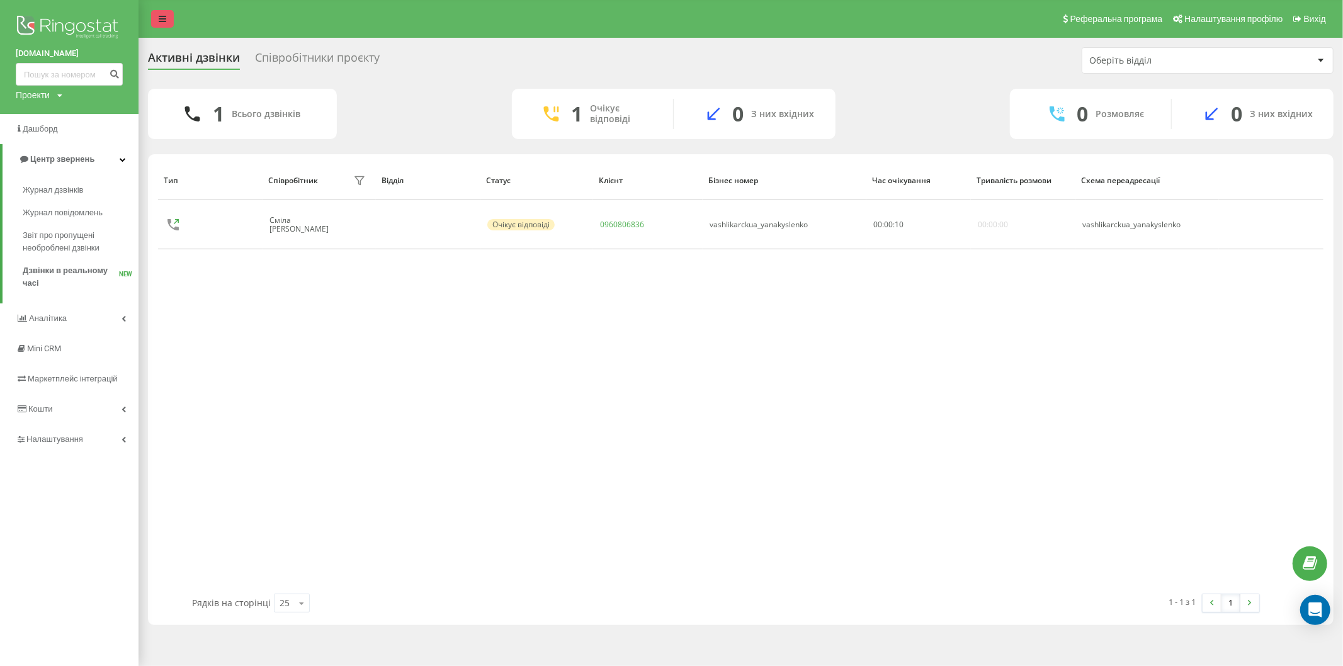
drag, startPoint x: 161, startPoint y: 17, endPoint x: 176, endPoint y: 5, distance: 19.8
click at [161, 17] on icon at bounding box center [163, 18] width 8 height 9
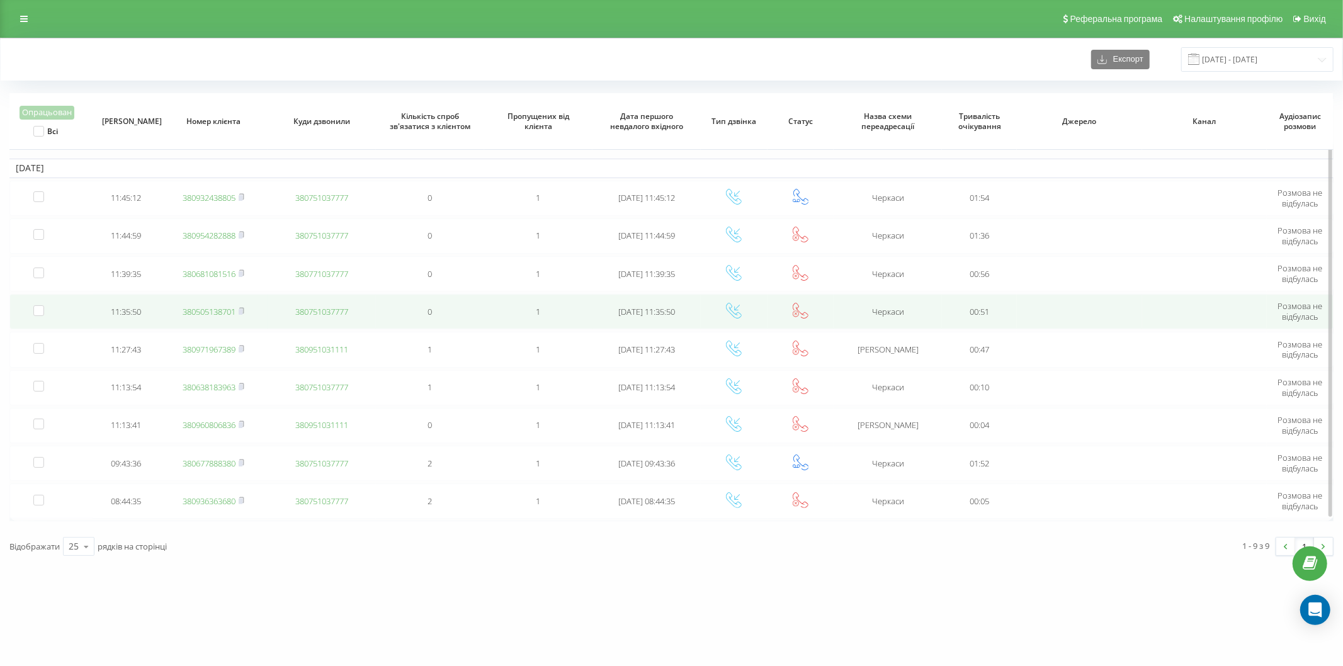
click at [229, 310] on link "380505138701" at bounding box center [209, 311] width 53 height 11
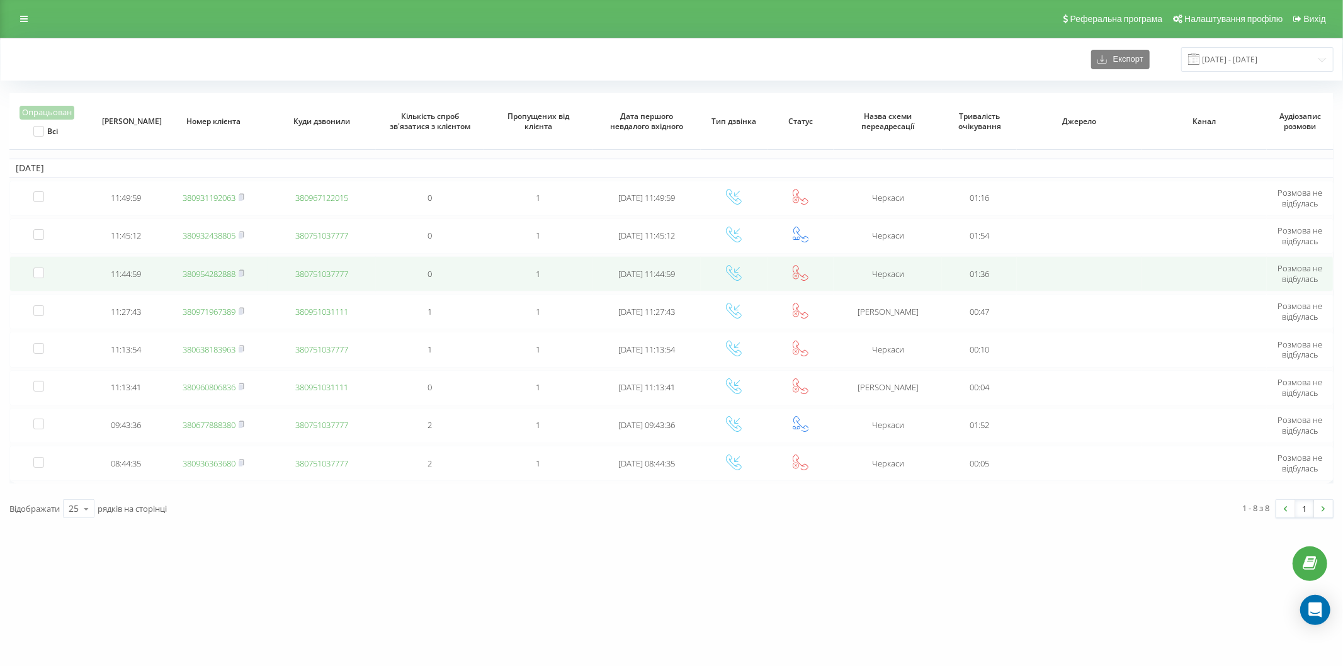
click at [235, 266] on td "380954282888" at bounding box center [213, 273] width 108 height 35
click at [224, 273] on link "380954282888" at bounding box center [209, 273] width 53 height 11
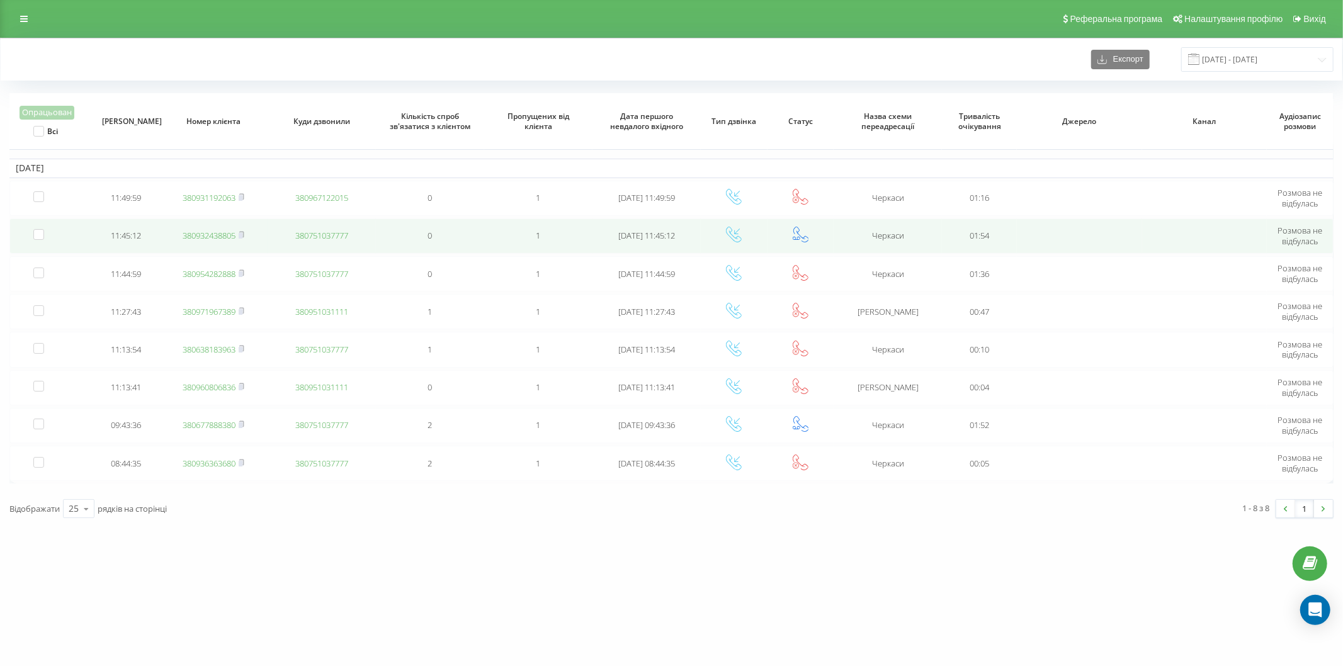
click at [224, 241] on td "380932438805" at bounding box center [213, 235] width 108 height 35
click at [219, 235] on link "380932438805" at bounding box center [209, 235] width 53 height 11
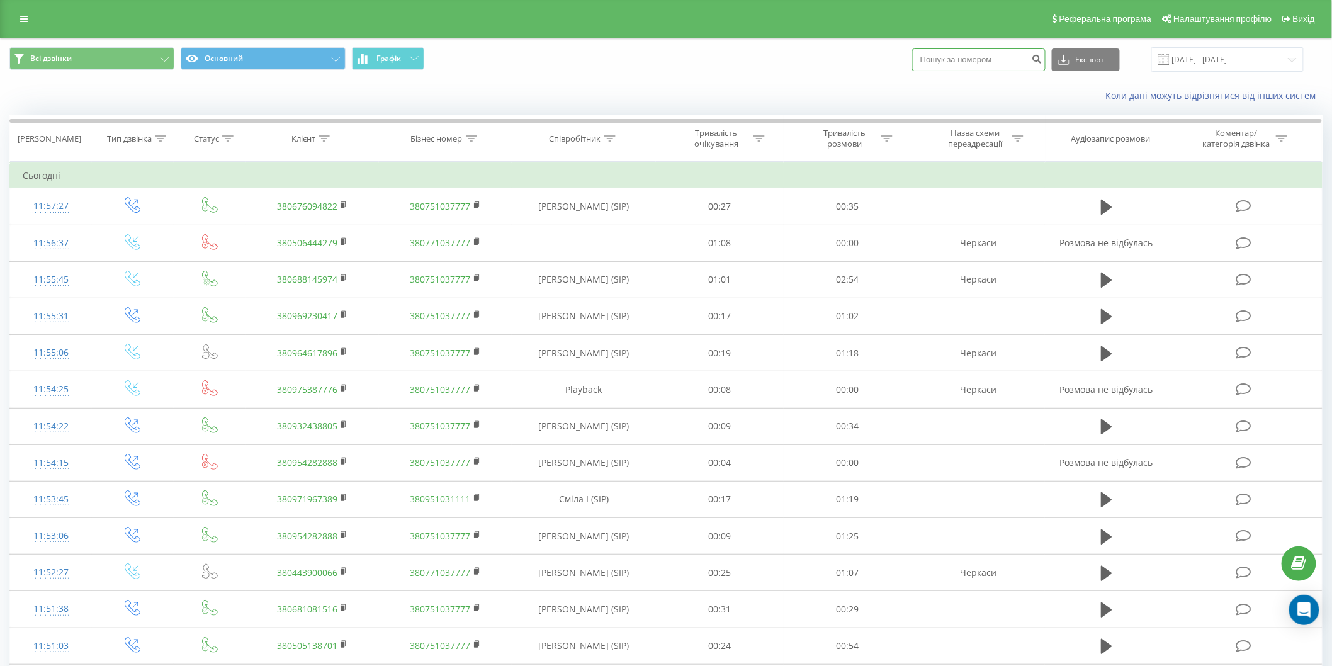
paste input "0966730267"
type input "0966730267"
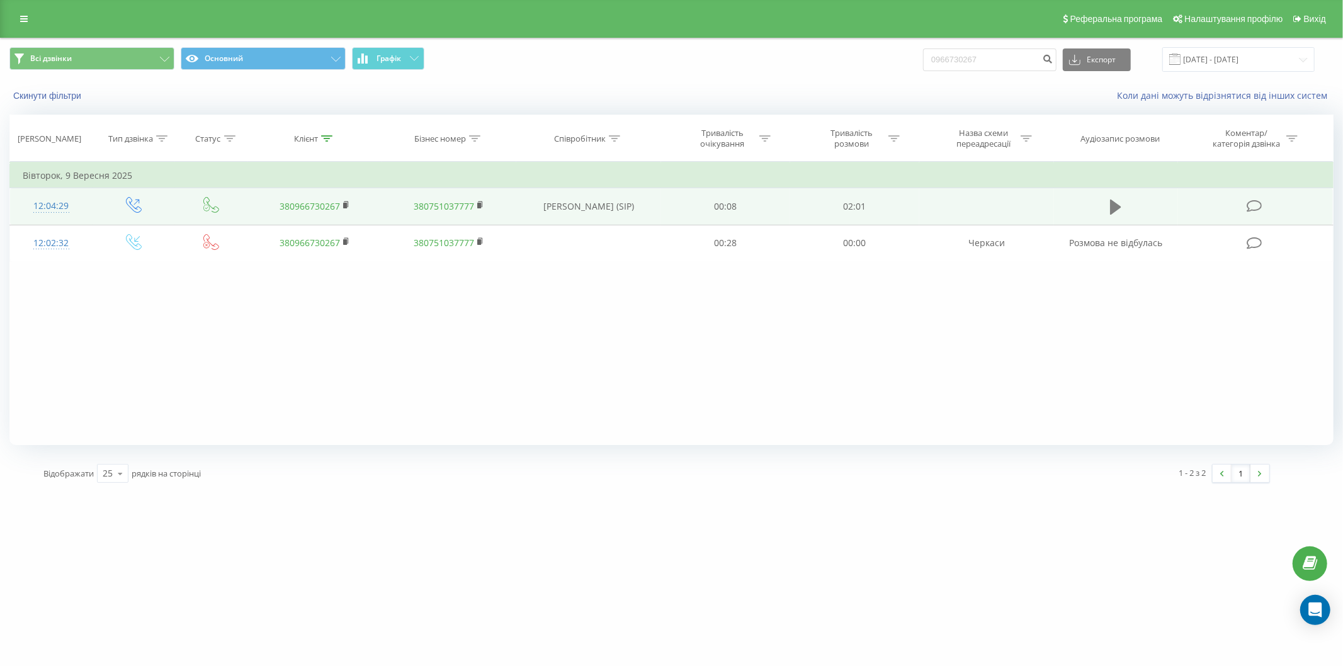
click at [1119, 205] on icon at bounding box center [1115, 207] width 11 height 15
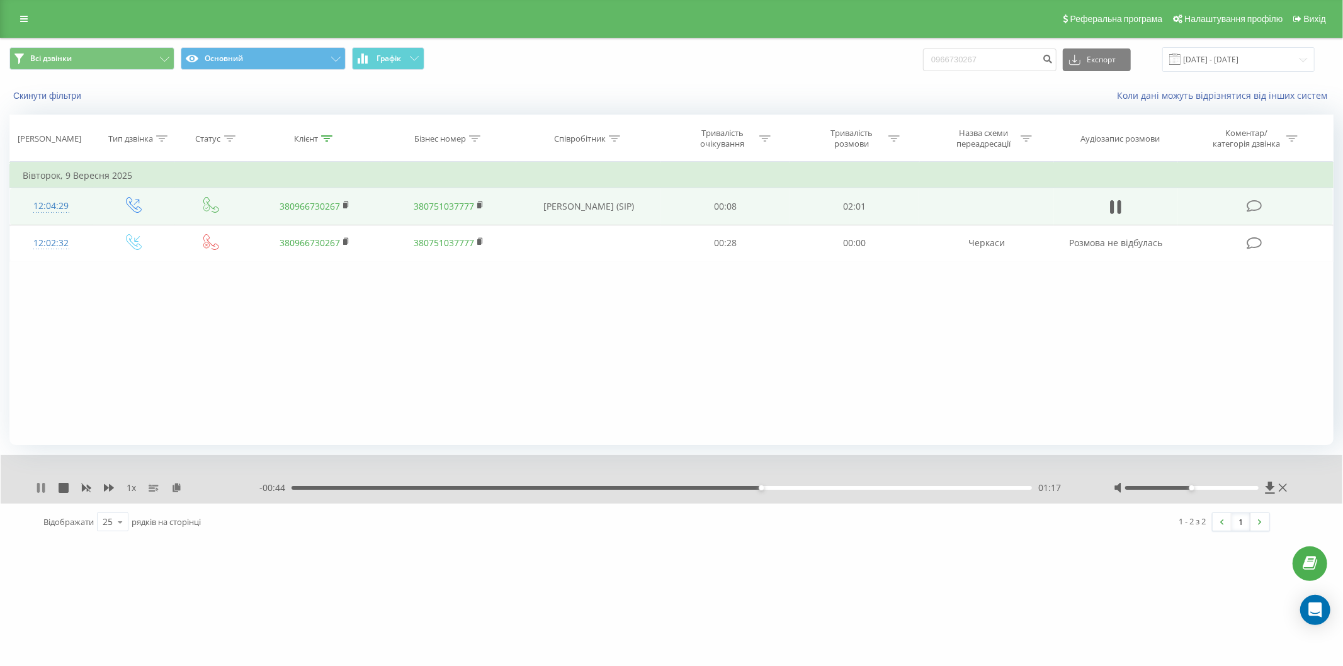
click at [42, 486] on icon at bounding box center [41, 488] width 10 height 10
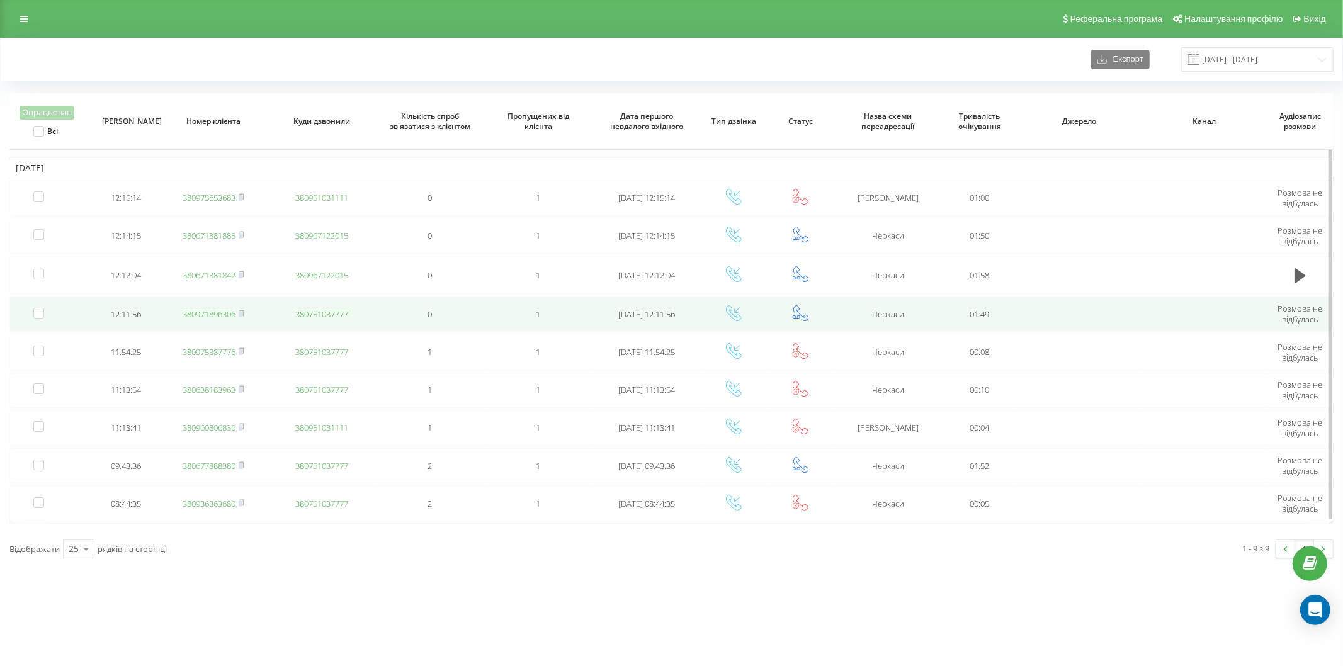
click at [221, 310] on link "380971896306" at bounding box center [209, 313] width 53 height 11
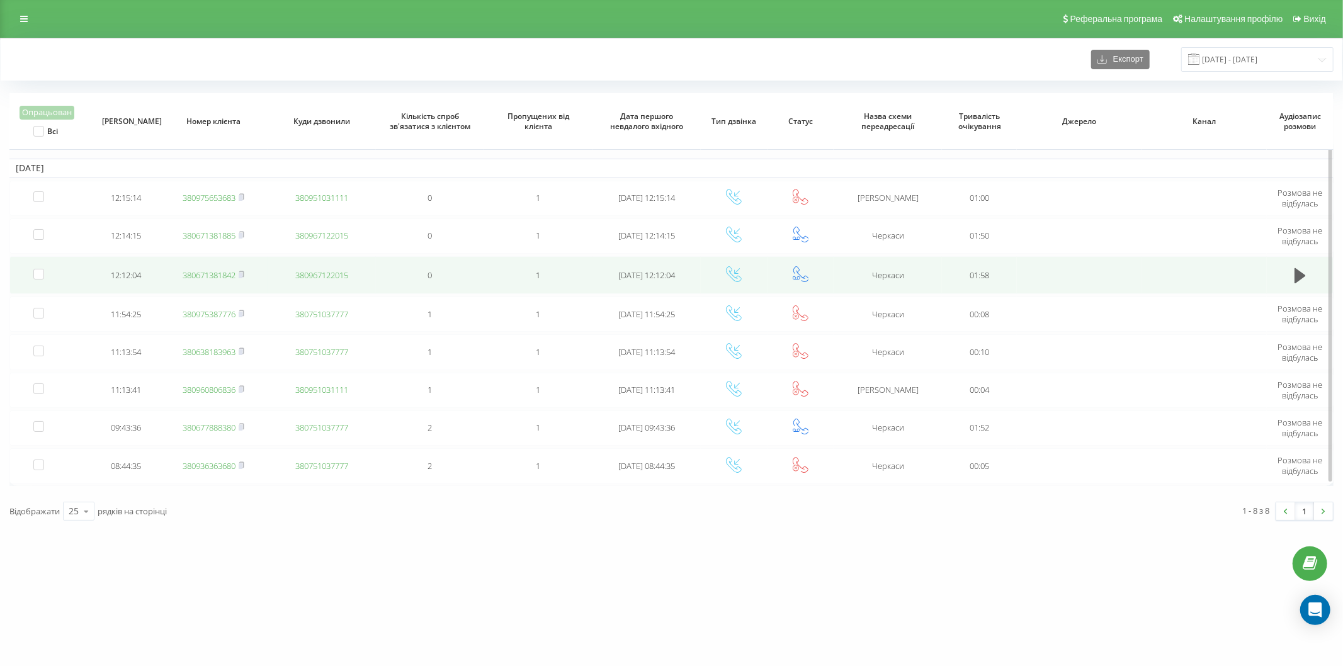
click at [217, 273] on link "380671381842" at bounding box center [209, 274] width 53 height 11
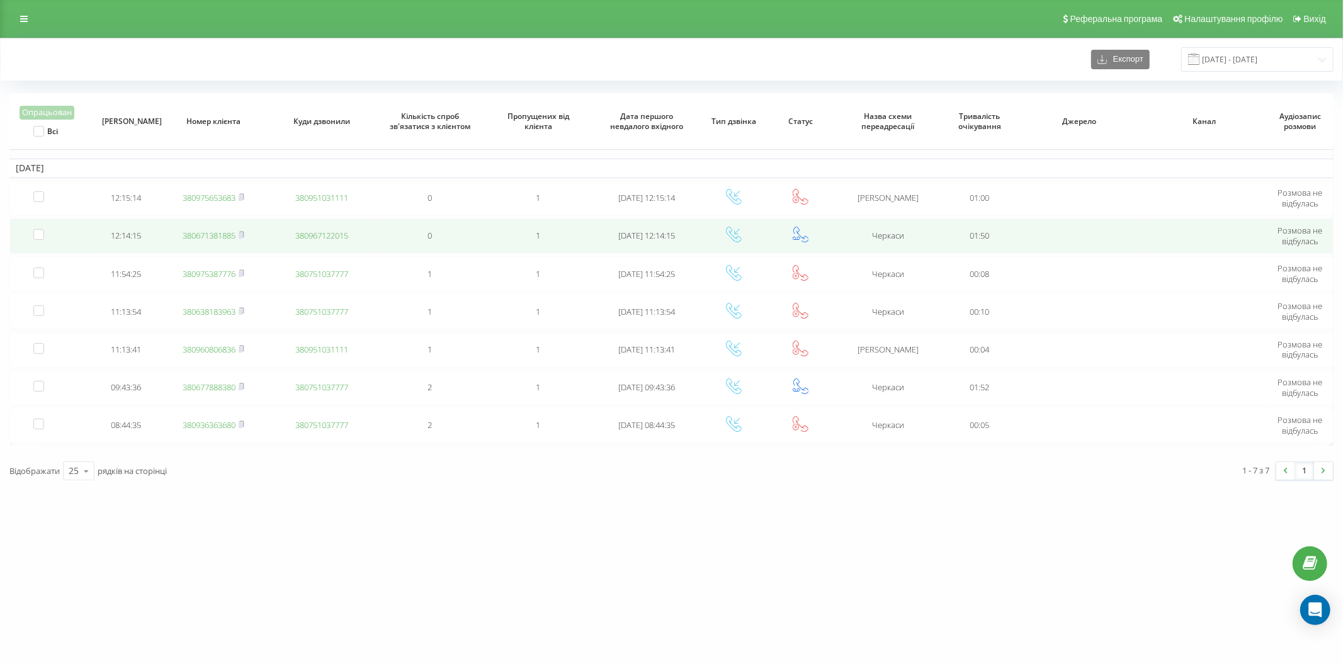
click at [229, 230] on link "380671381885" at bounding box center [209, 235] width 53 height 11
